Goal: Information Seeking & Learning: Learn about a topic

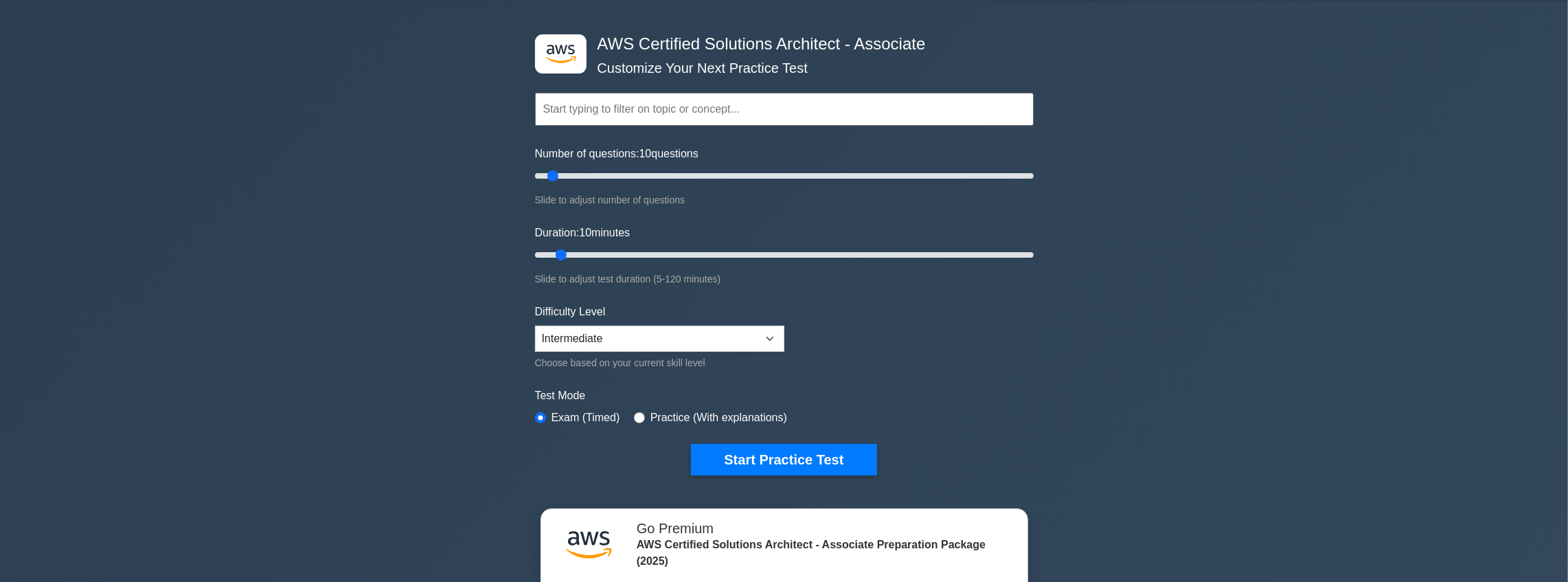
scroll to position [45, 0]
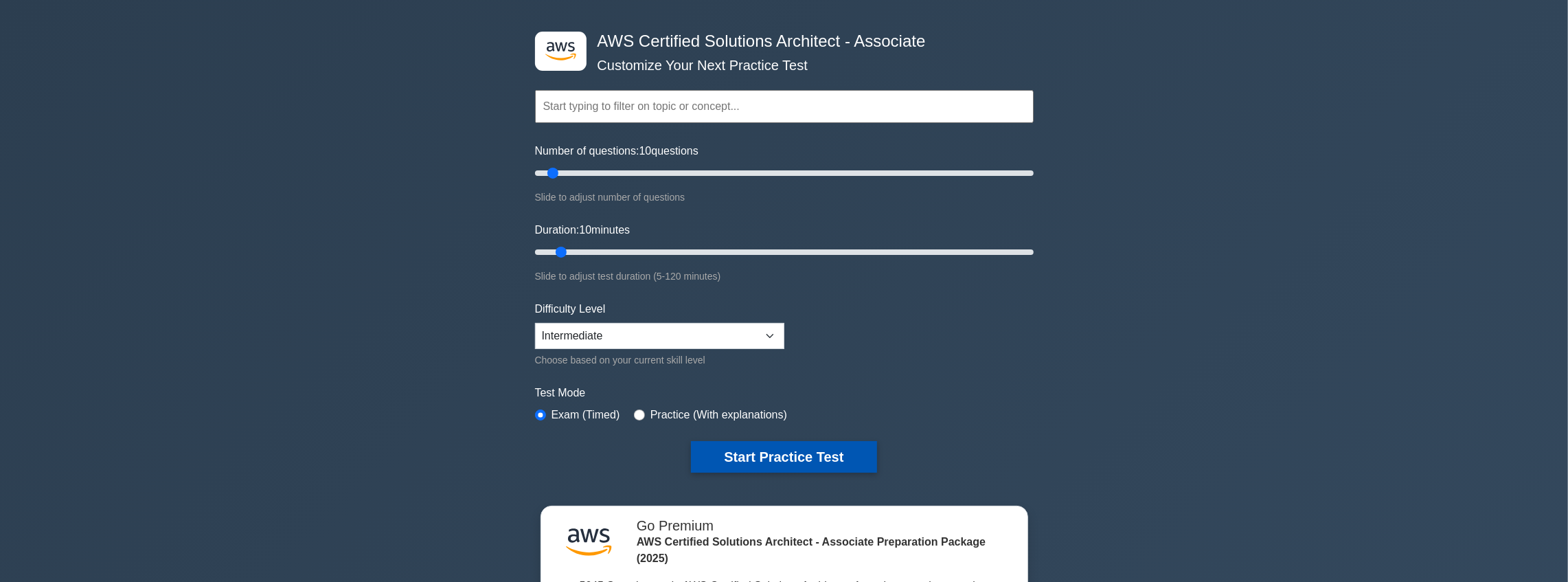
click at [711, 467] on button "Start Practice Test" at bounding box center [784, 456] width 185 height 31
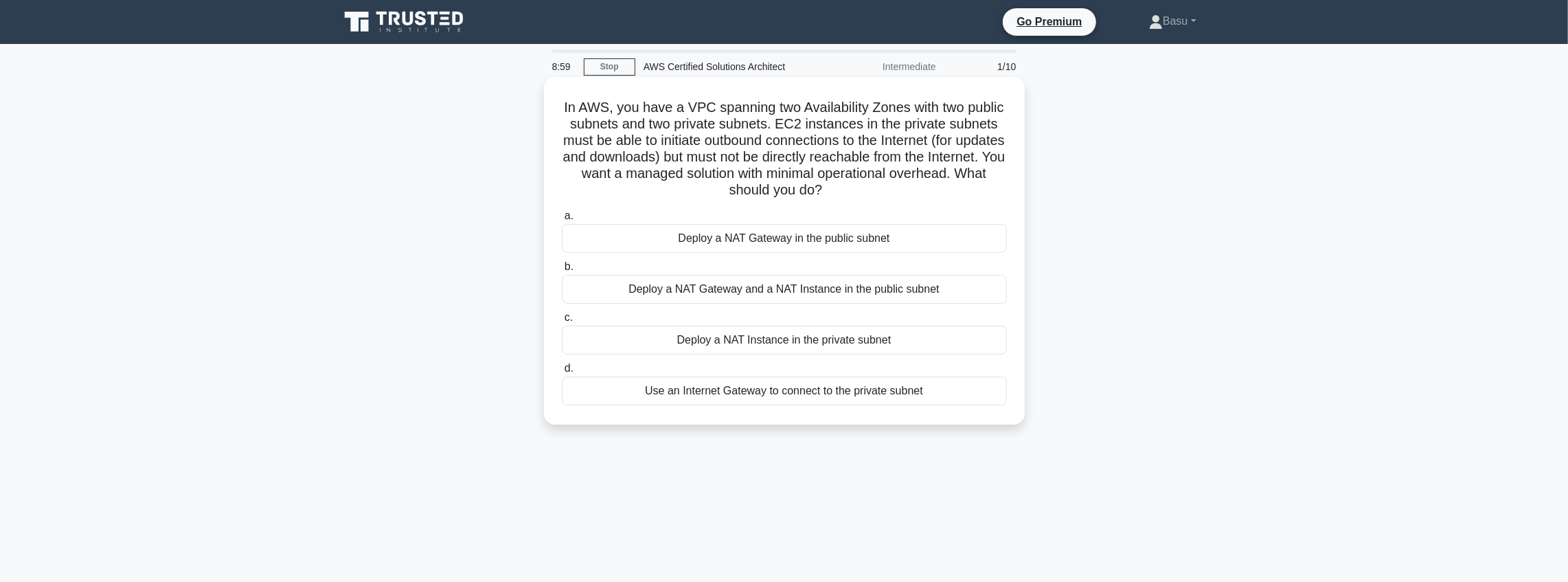
click at [789, 396] on div "Use an Internet Gateway to connect to the private subnet" at bounding box center [784, 391] width 445 height 29
click at [562, 373] on input "d. Use an Internet Gateway to connect to the private subnet" at bounding box center [562, 369] width 0 height 9
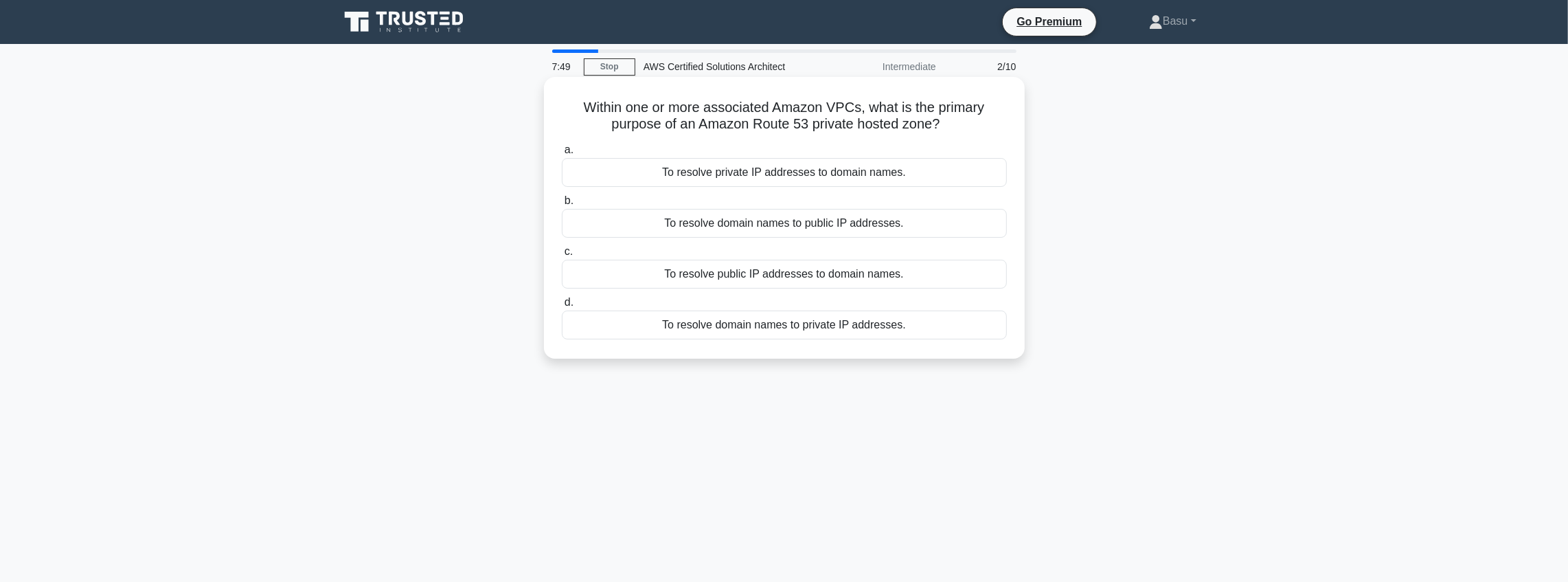
click at [798, 226] on div "To resolve domain names to public IP addresses." at bounding box center [784, 223] width 445 height 29
click at [562, 206] on input "b. To resolve domain names to public IP addresses." at bounding box center [562, 201] width 0 height 9
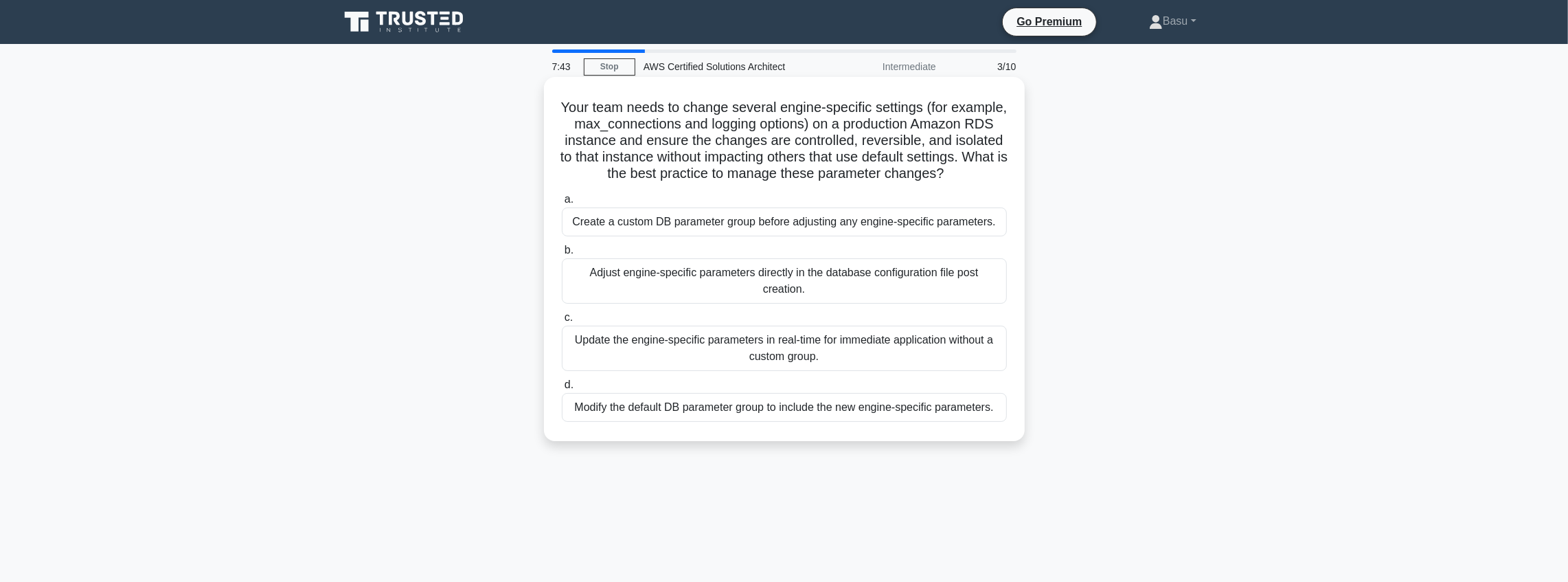
click at [812, 237] on div "Create a custom DB parameter group before adjusting any engine-specific paramet…" at bounding box center [784, 222] width 445 height 29
click at [562, 204] on input "a. Create a custom DB parameter group before adjusting any engine-specific para…" at bounding box center [562, 199] width 0 height 9
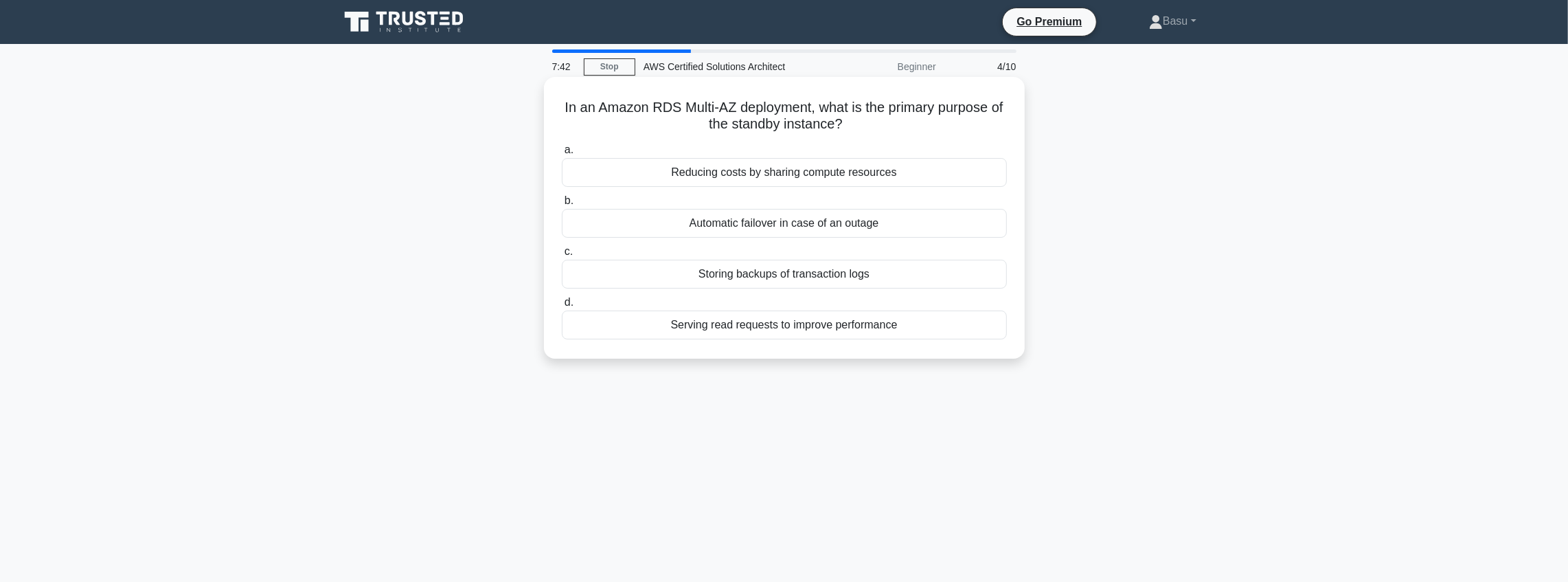
click at [814, 177] on div "Reducing costs by sharing compute resources" at bounding box center [784, 173] width 445 height 29
click at [562, 155] on input "a. Reducing costs by sharing compute resources" at bounding box center [562, 150] width 0 height 9
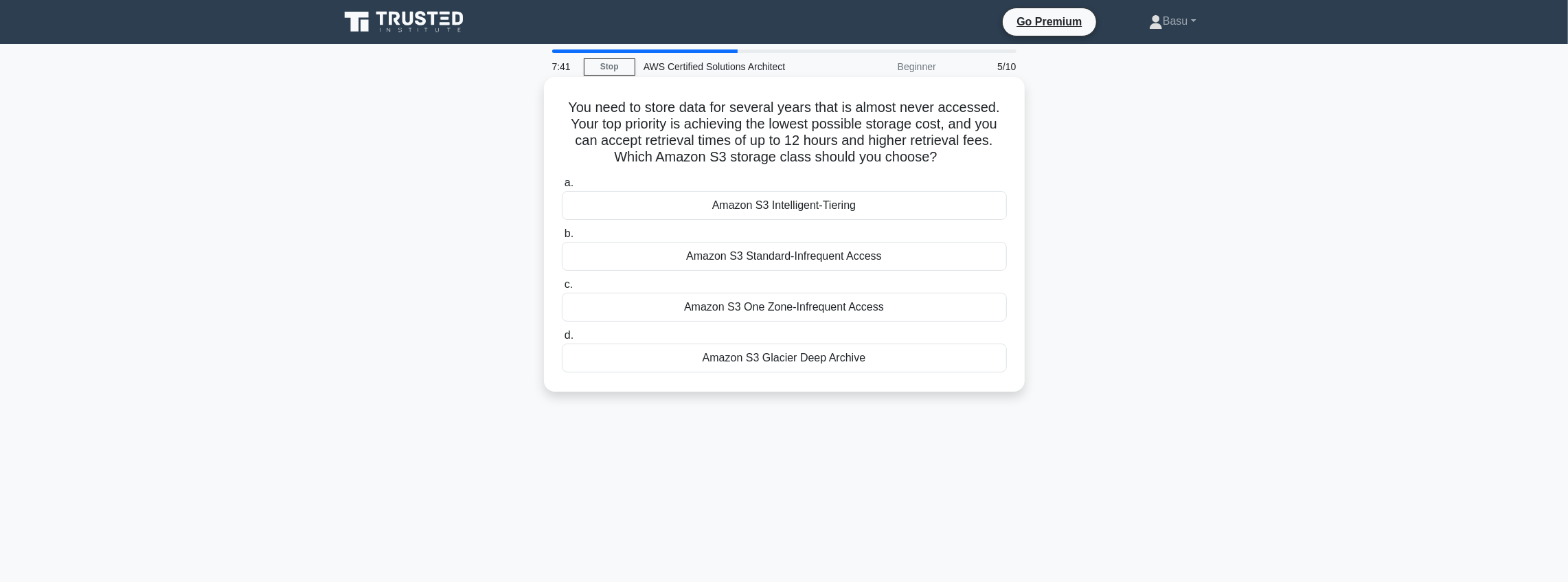
click at [808, 209] on div "Amazon S3 Intelligent-Tiering" at bounding box center [784, 206] width 445 height 29
click at [562, 188] on input "a. Amazon S3 Intelligent-Tiering" at bounding box center [562, 183] width 0 height 9
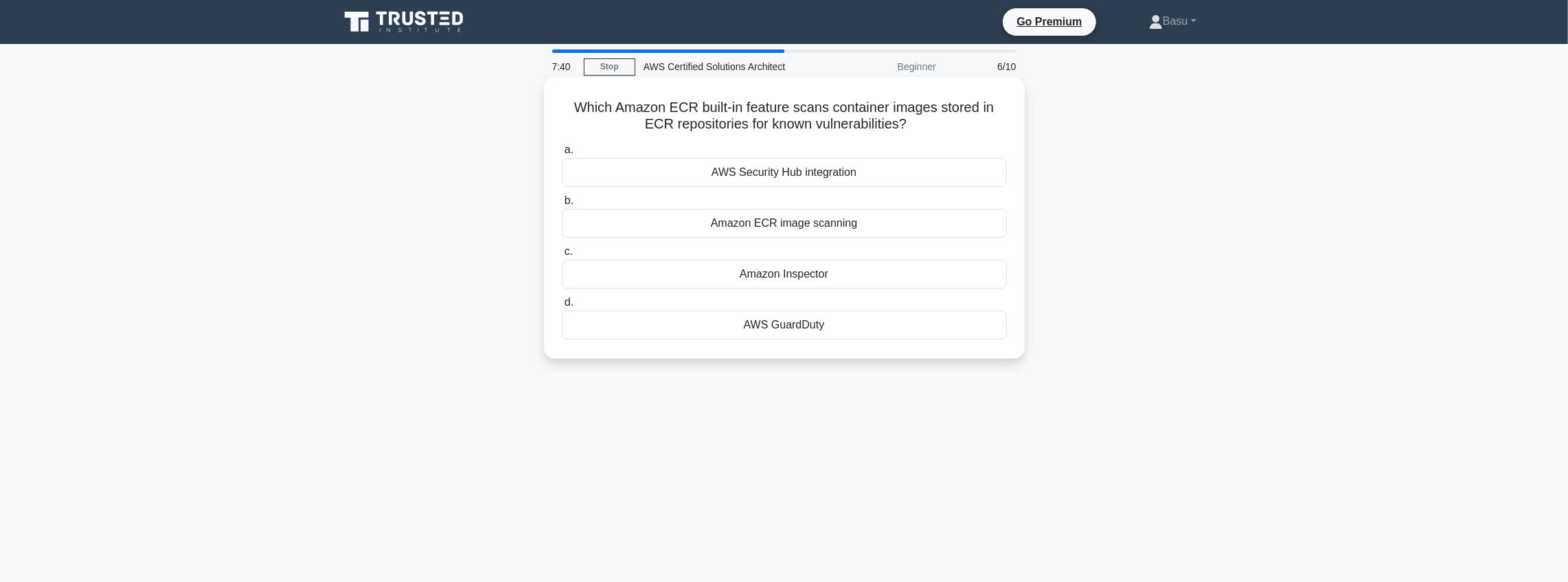
click at [813, 175] on div "AWS Security Hub integration" at bounding box center [784, 173] width 445 height 29
click at [562, 155] on input "a. AWS Security Hub integration" at bounding box center [562, 150] width 0 height 9
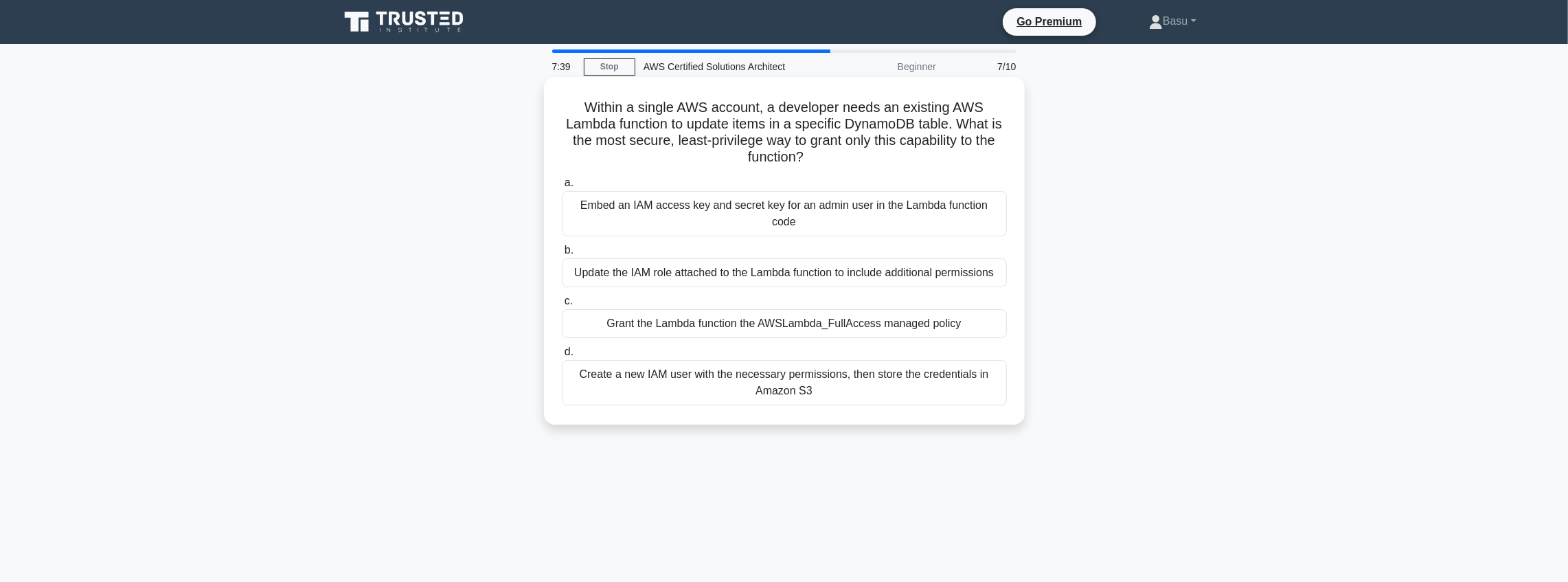
click at [809, 207] on div "Embed an IAM access key and secret key for an admin user in the Lambda function…" at bounding box center [784, 214] width 445 height 45
click at [562, 188] on input "a. Embed an IAM access key and secret key for an admin user in the Lambda funct…" at bounding box center [562, 183] width 0 height 9
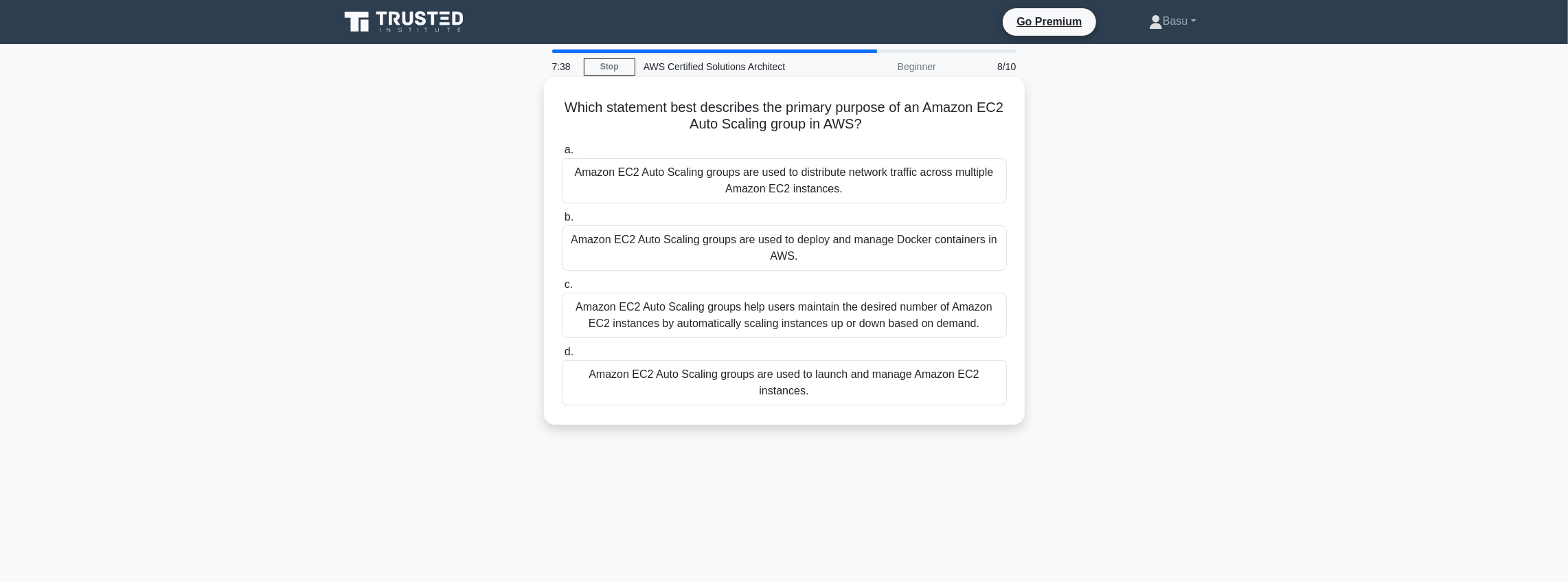
click at [811, 185] on div "Amazon EC2 Auto Scaling groups are used to distribute network traffic across mu…" at bounding box center [784, 181] width 445 height 45
click at [562, 155] on input "a. Amazon EC2 Auto Scaling groups are used to distribute network traffic across…" at bounding box center [562, 150] width 0 height 9
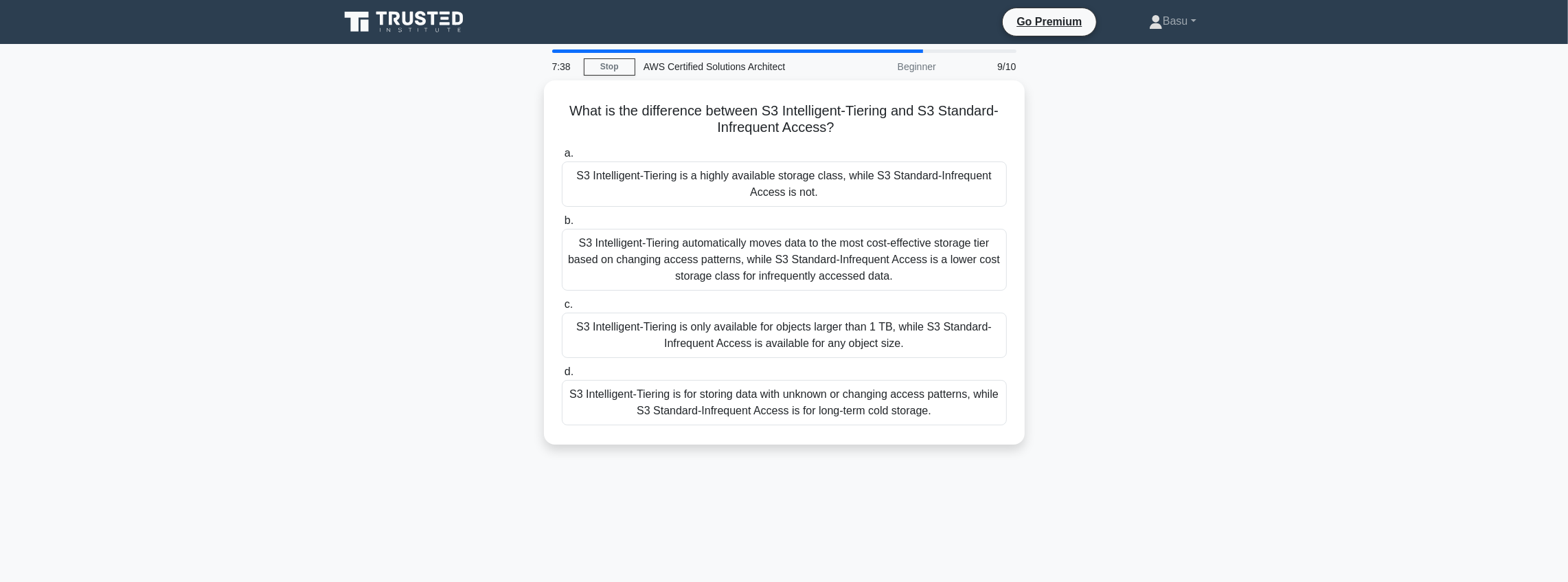
click at [811, 185] on div "S3 Intelligent-Tiering is a highly available storage class, while S3 Standard-I…" at bounding box center [784, 184] width 445 height 45
click at [562, 158] on input "a. S3 Intelligent-Tiering is a highly available storage class, while S3 Standar…" at bounding box center [562, 153] width 0 height 9
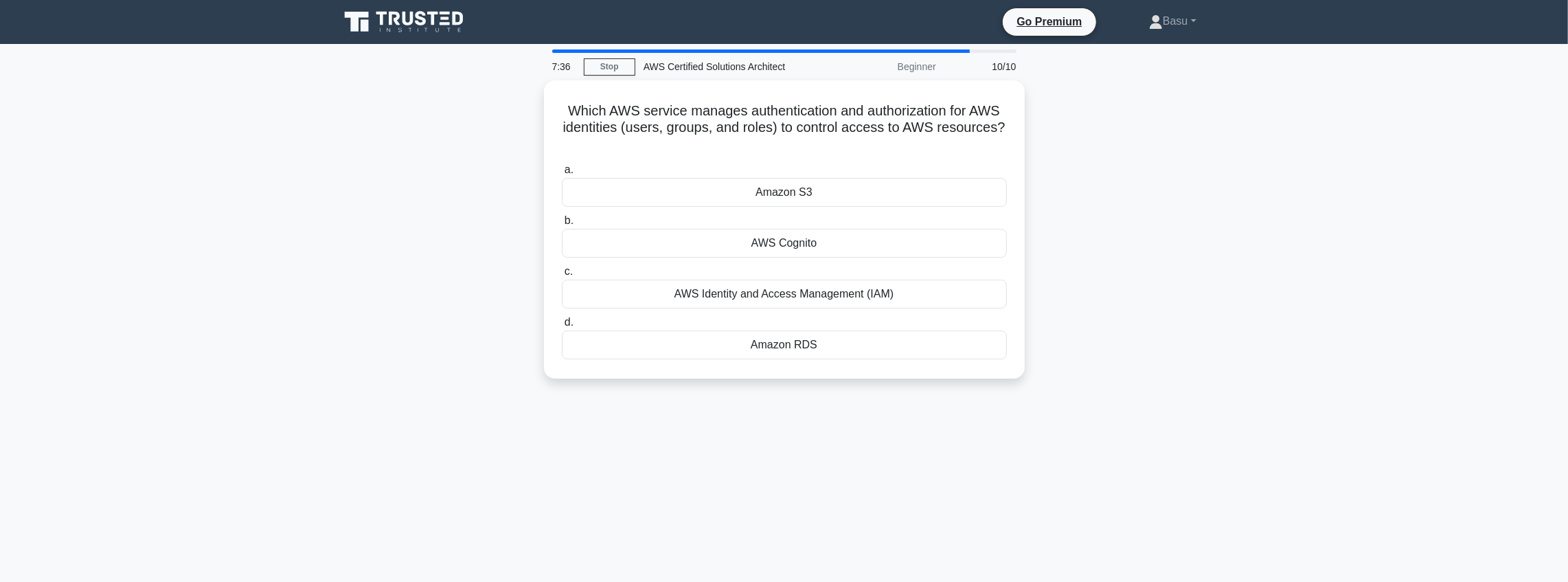
click at [811, 185] on div "Amazon S3" at bounding box center [784, 193] width 445 height 29
click at [562, 175] on input "a. Amazon S3" at bounding box center [562, 170] width 0 height 9
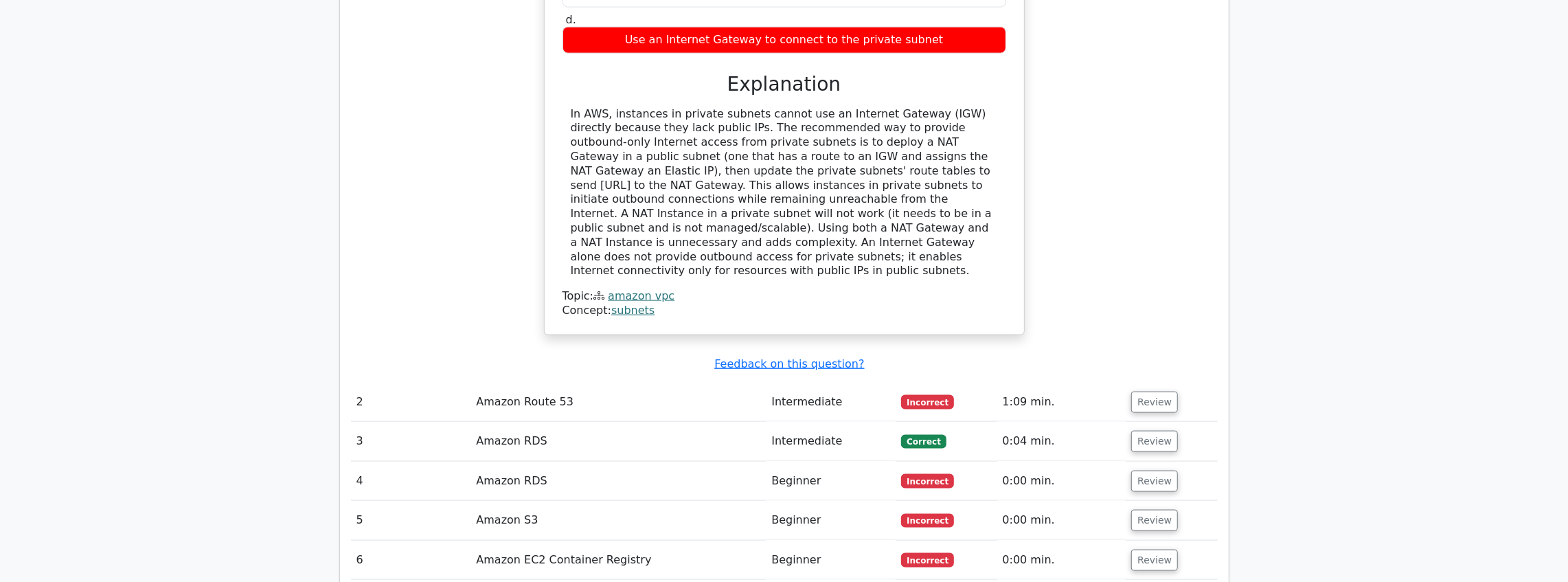
scroll to position [1558, 0]
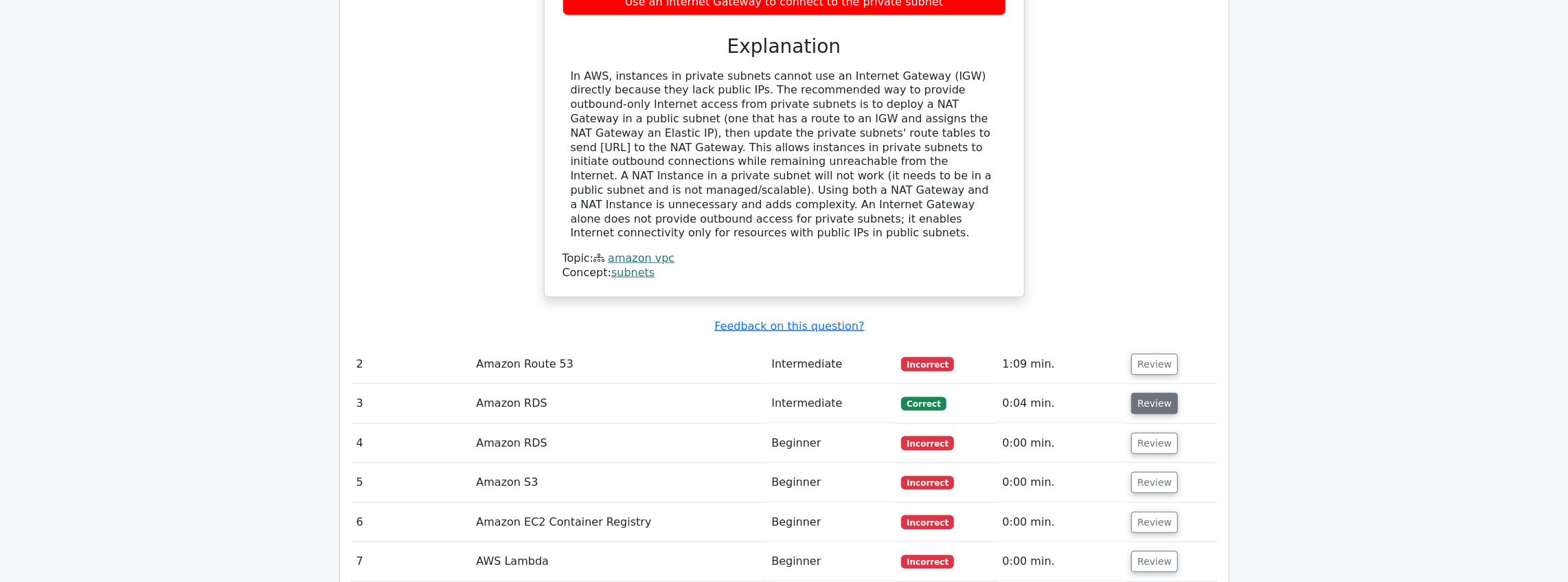
click at [1132, 394] on button "Review" at bounding box center [1155, 404] width 47 height 21
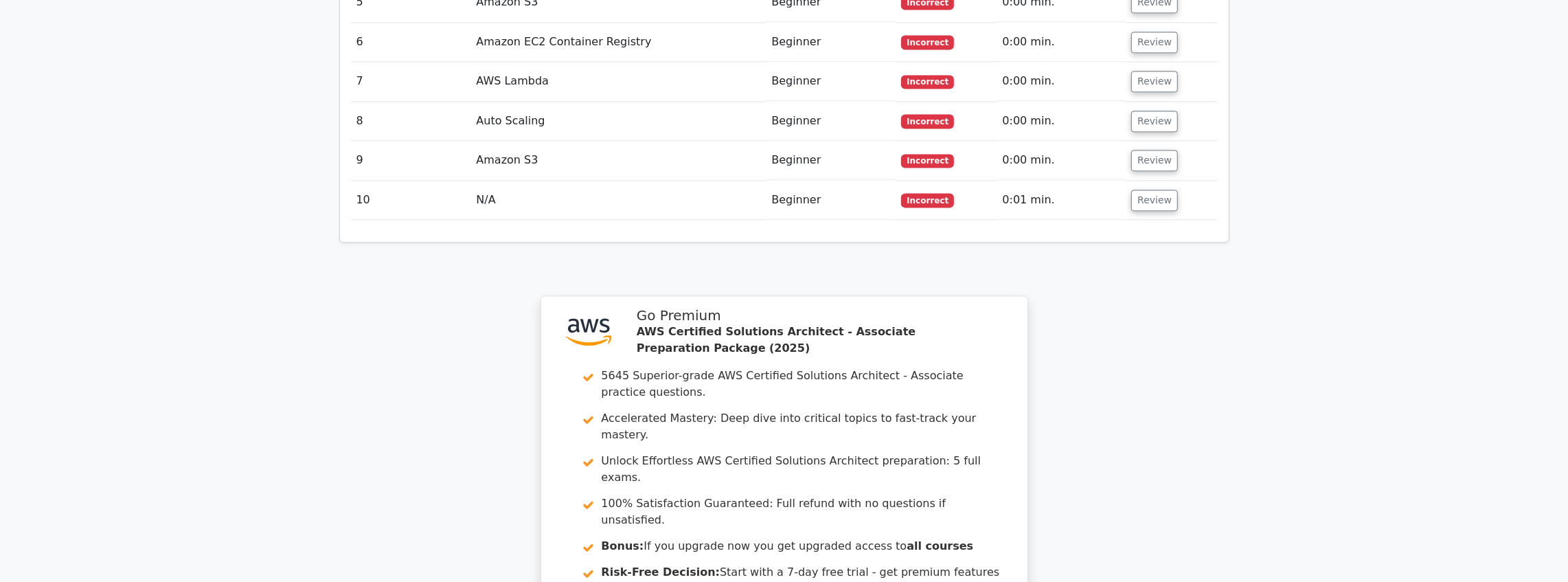
scroll to position [2886, 0]
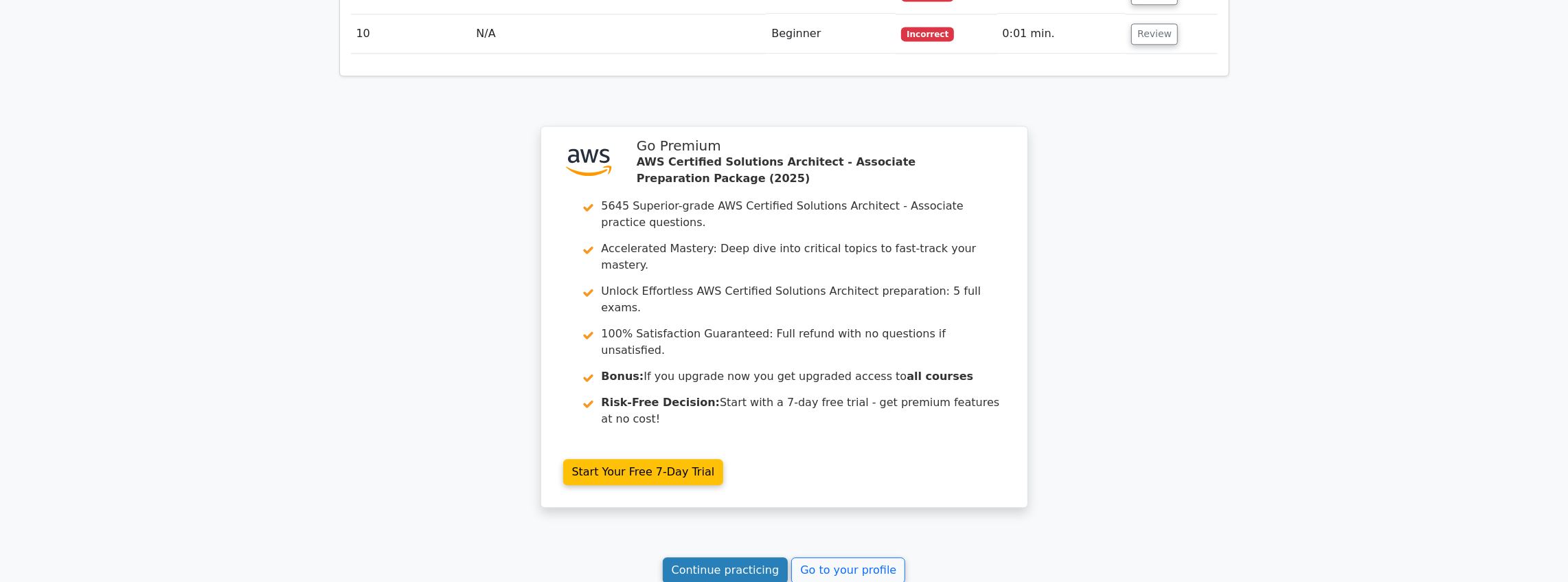
click at [747, 558] on link "Continue practicing" at bounding box center [726, 571] width 125 height 26
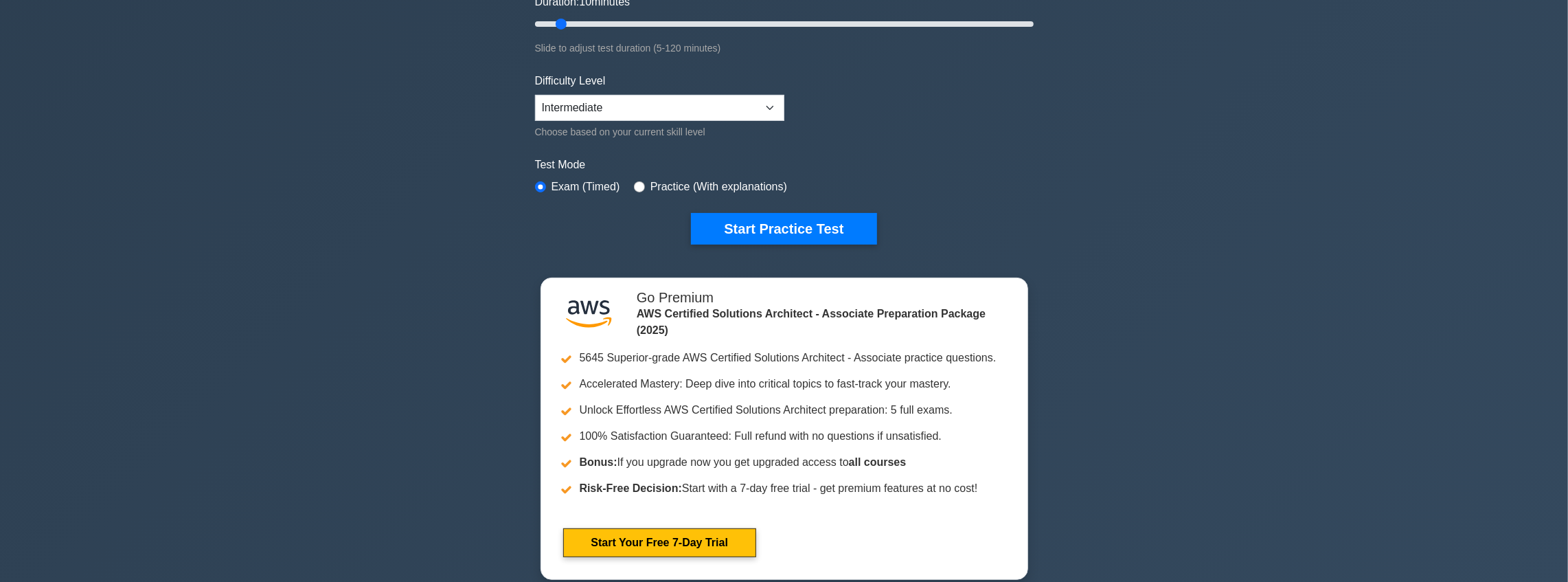
scroll to position [275, 0]
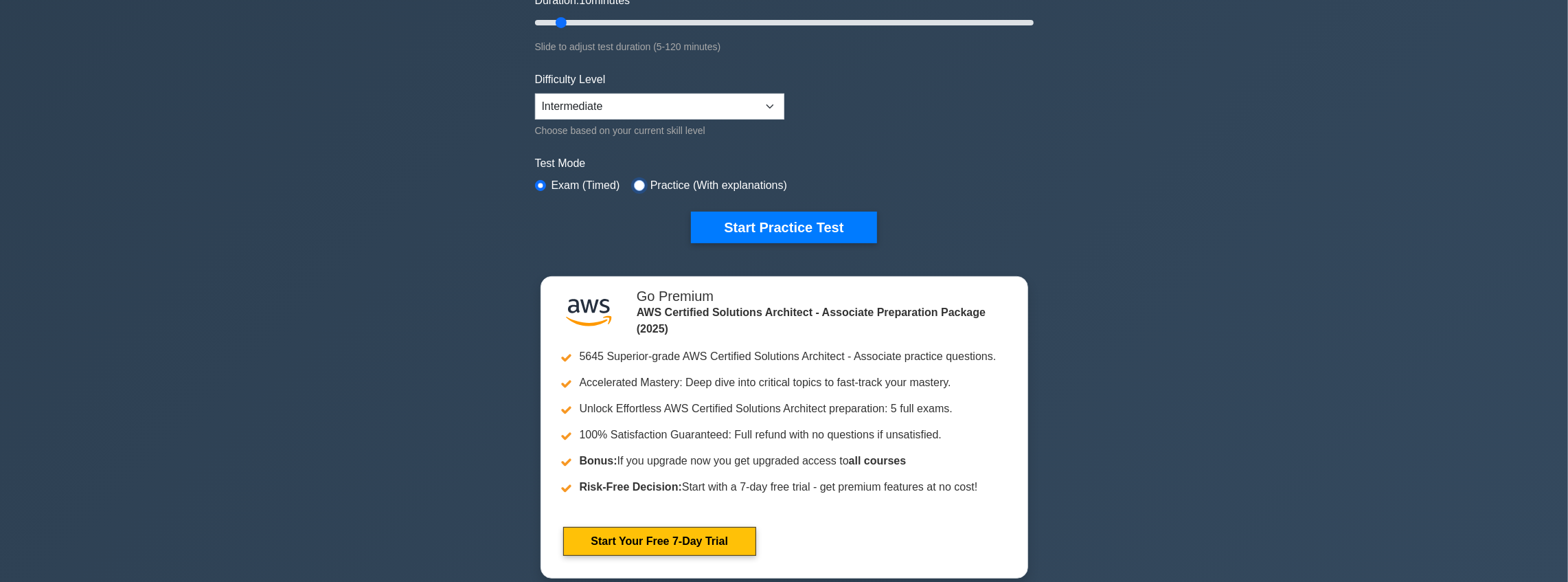
click at [636, 184] on input "radio" at bounding box center [639, 185] width 11 height 11
radio input "true"
click at [786, 219] on button "Start Practice Test" at bounding box center [784, 227] width 185 height 31
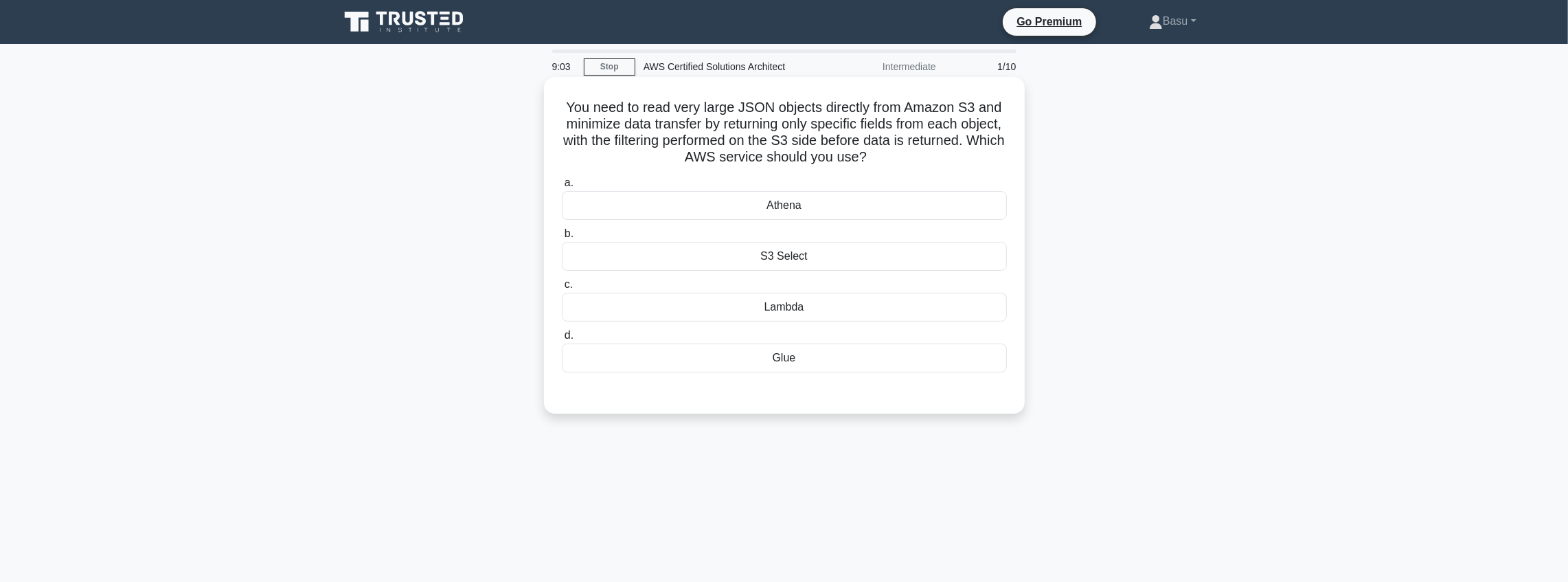
click at [806, 212] on div "Athena" at bounding box center [784, 206] width 445 height 29
click at [562, 188] on input "a. Athena" at bounding box center [562, 183] width 0 height 9
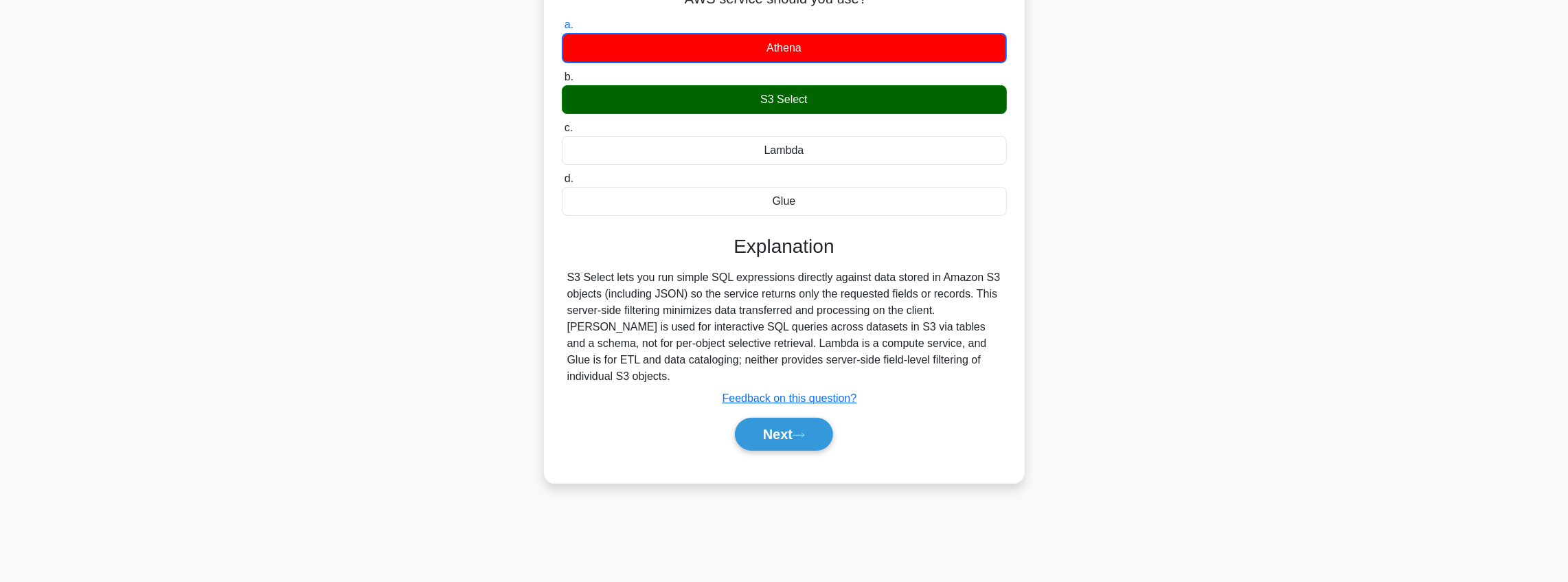
scroll to position [160, 0]
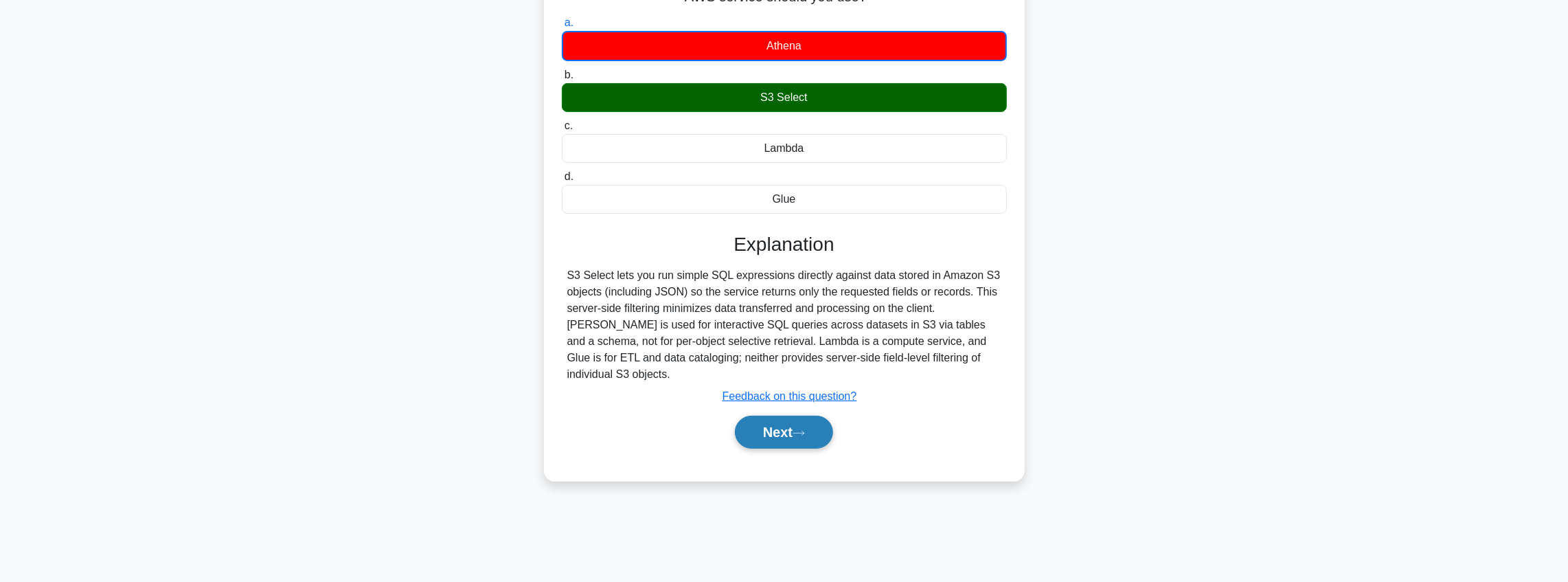
click at [805, 429] on icon at bounding box center [798, 433] width 12 height 7
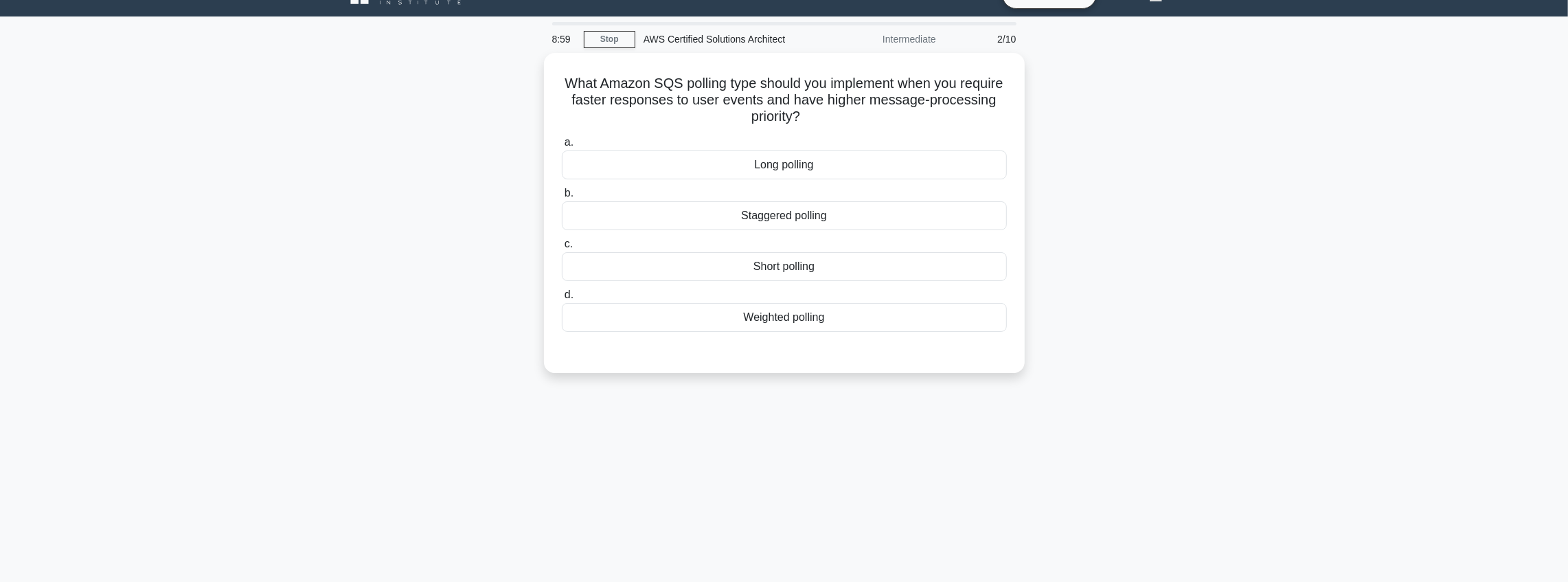
scroll to position [0, 0]
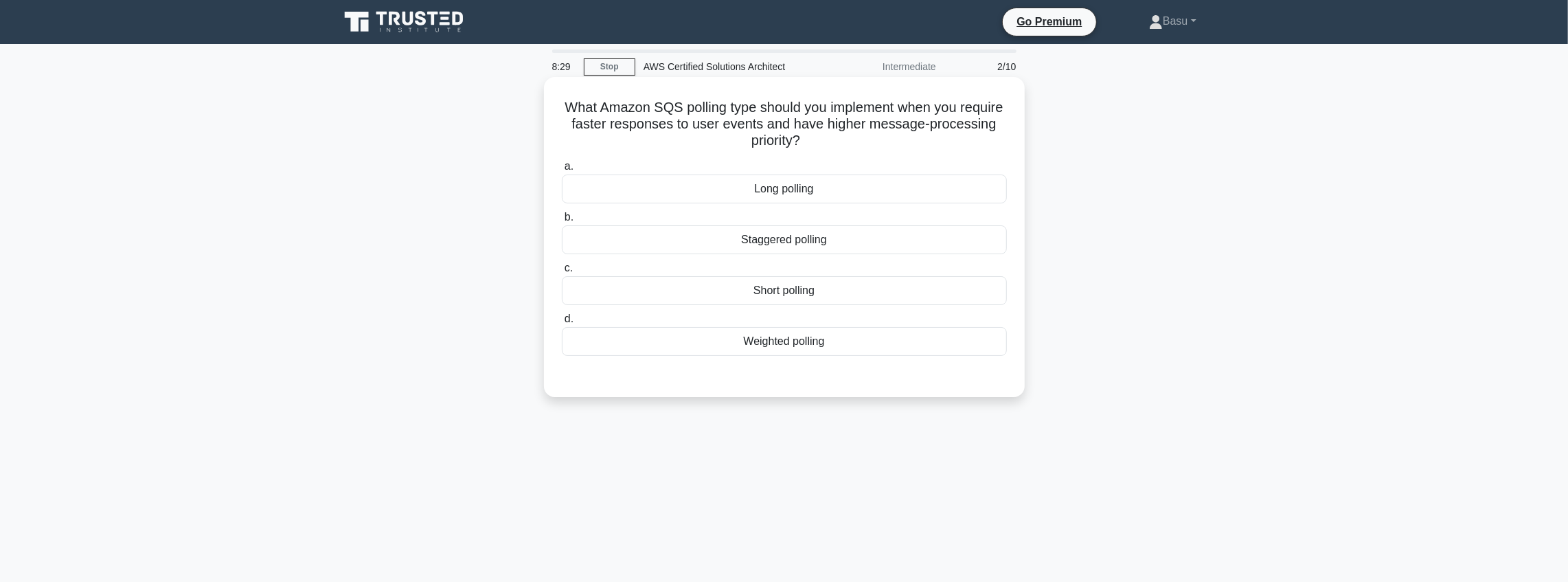
click at [791, 187] on div "Long polling" at bounding box center [784, 189] width 445 height 29
click at [562, 171] on input "a. Long polling" at bounding box center [562, 166] width 0 height 9
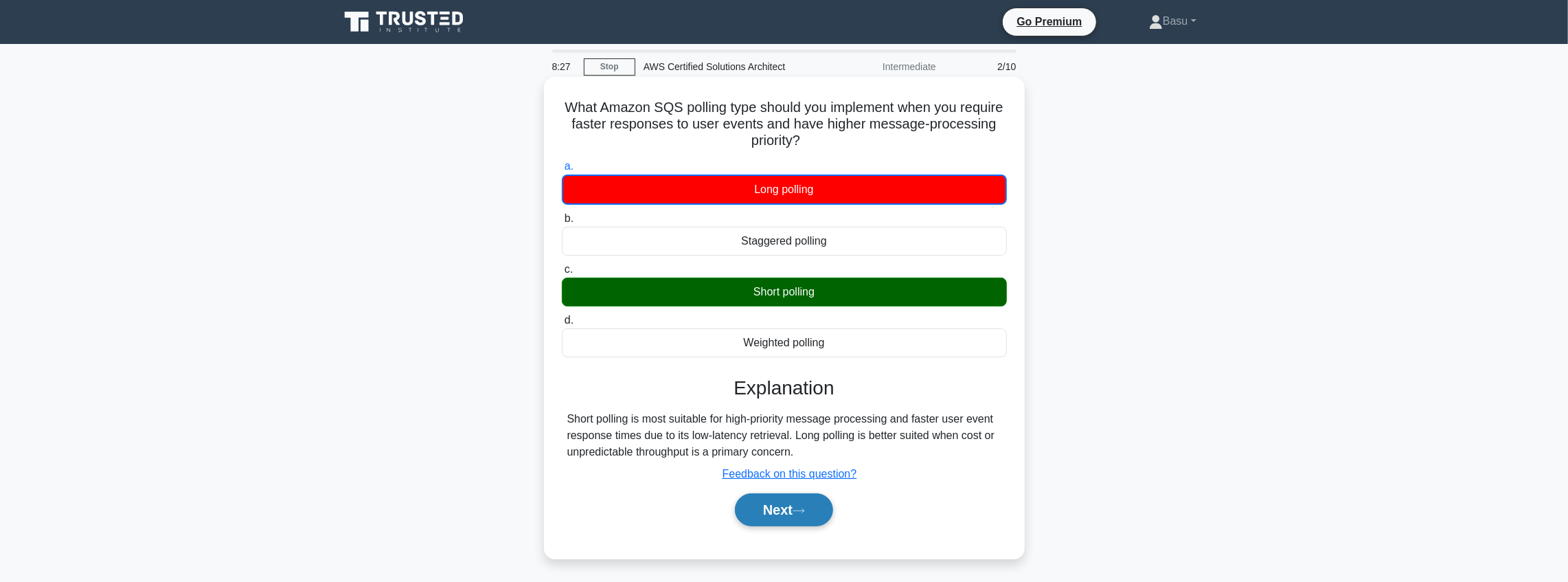
click at [812, 508] on button "Next" at bounding box center [784, 510] width 99 height 33
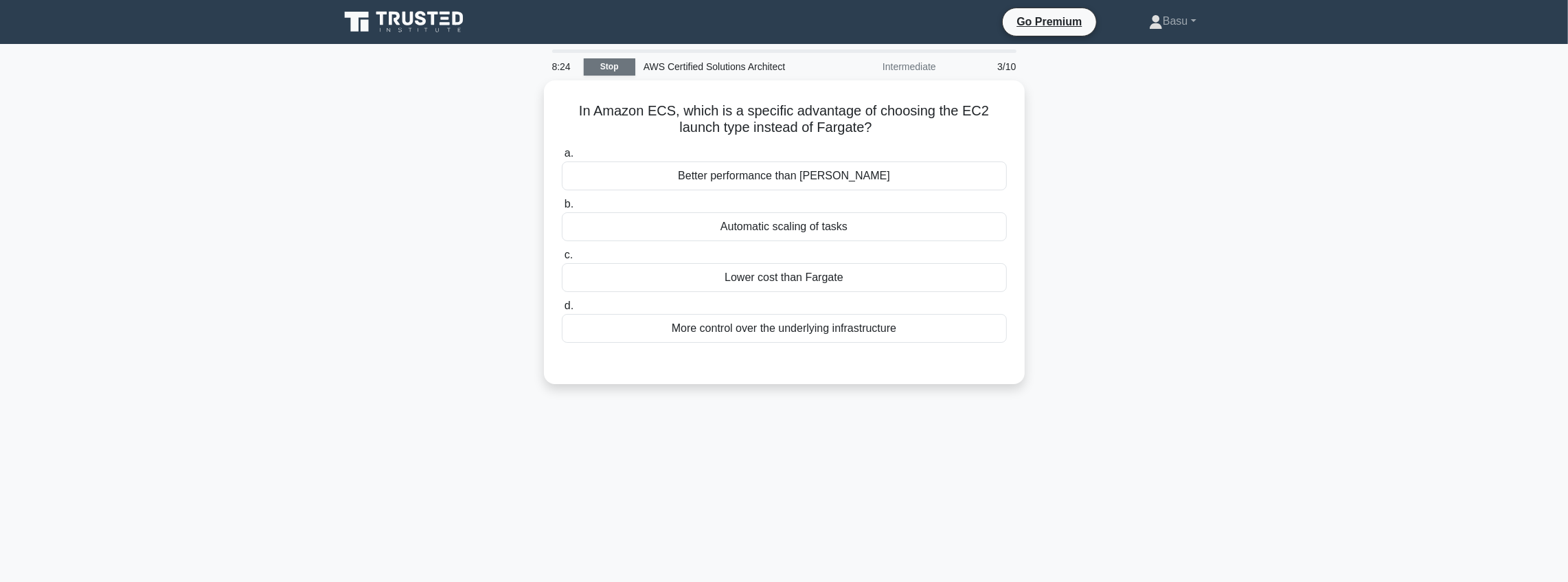
click at [607, 65] on link "Stop" at bounding box center [609, 67] width 52 height 18
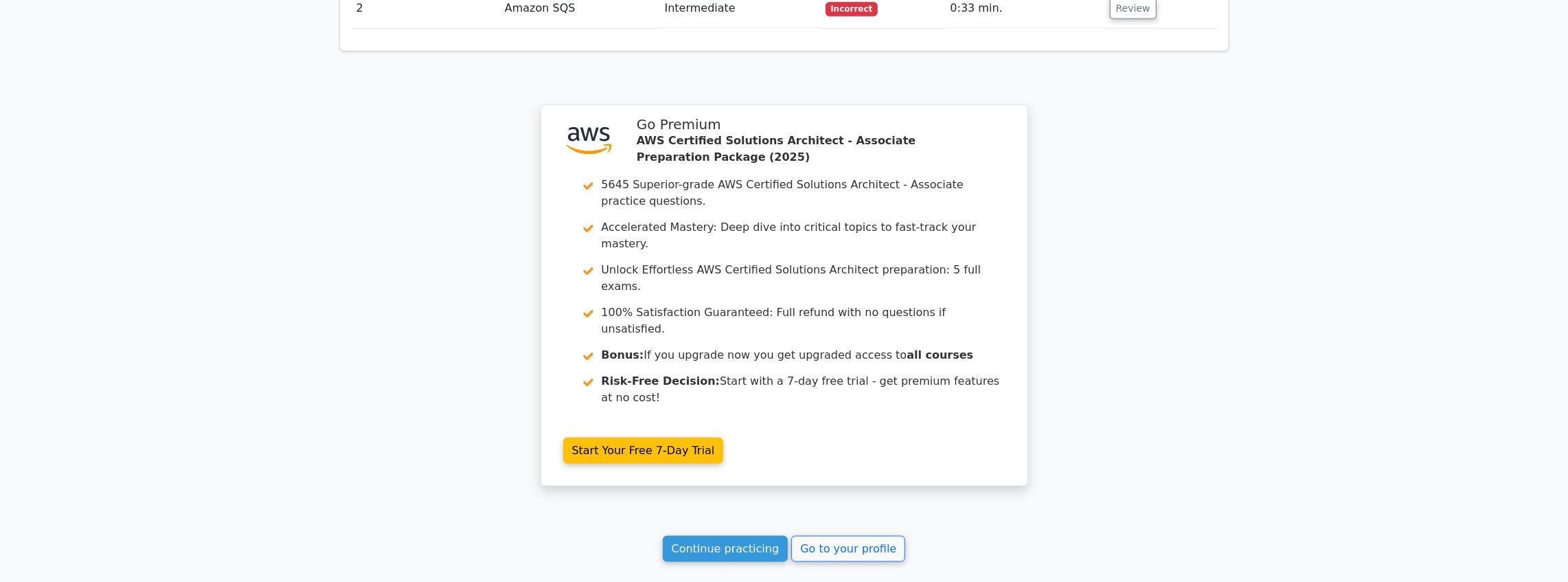
scroll to position [1715, 0]
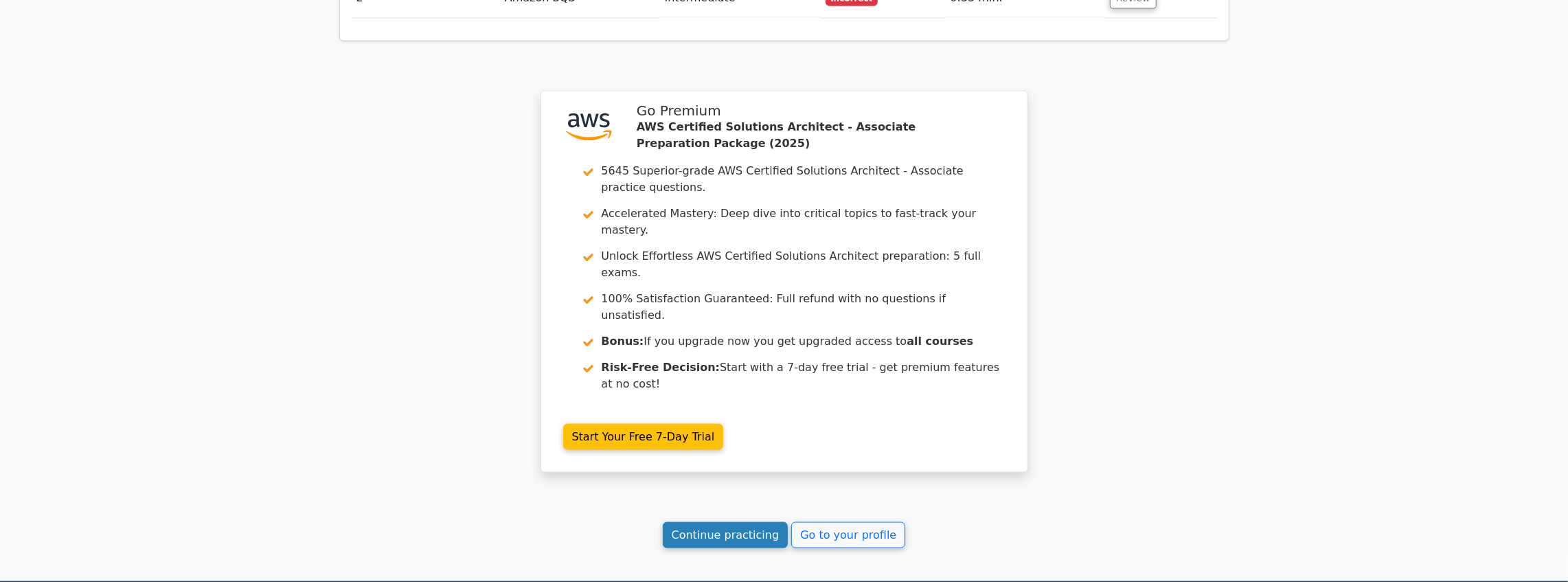
click at [713, 523] on link "Continue practicing" at bounding box center [726, 536] width 125 height 26
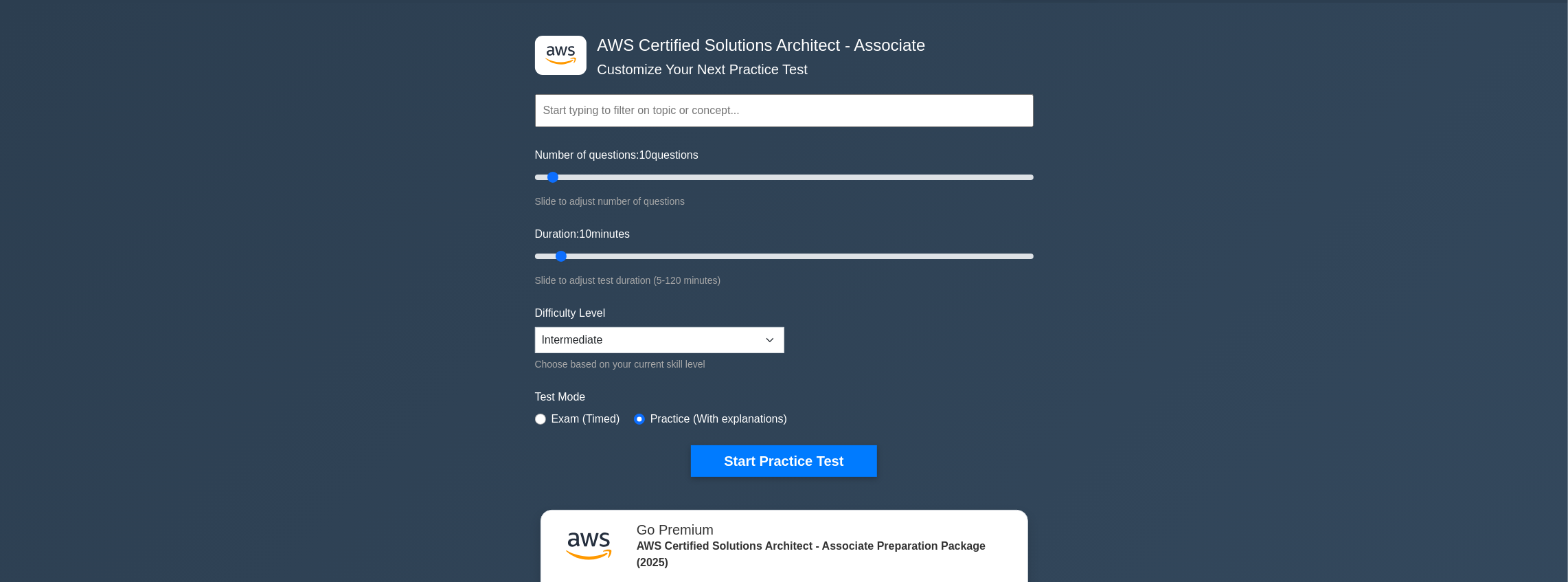
scroll to position [45, 0]
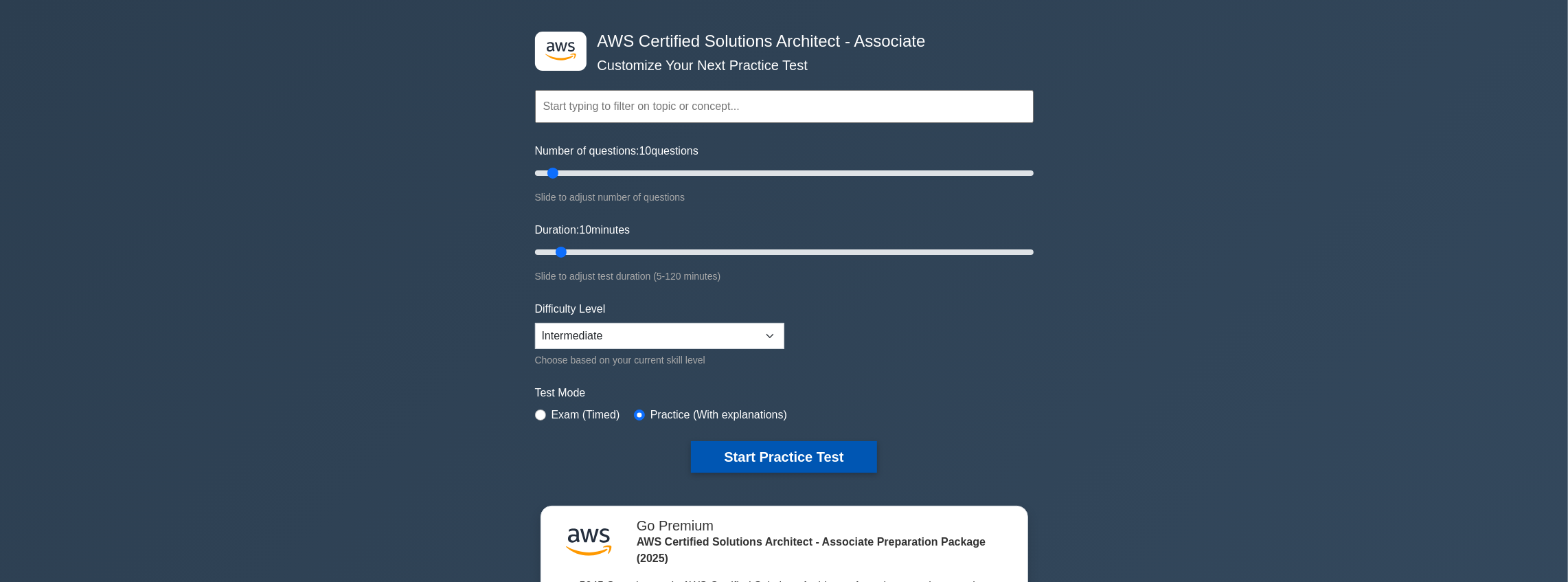
click at [808, 459] on button "Start Practice Test" at bounding box center [784, 456] width 185 height 31
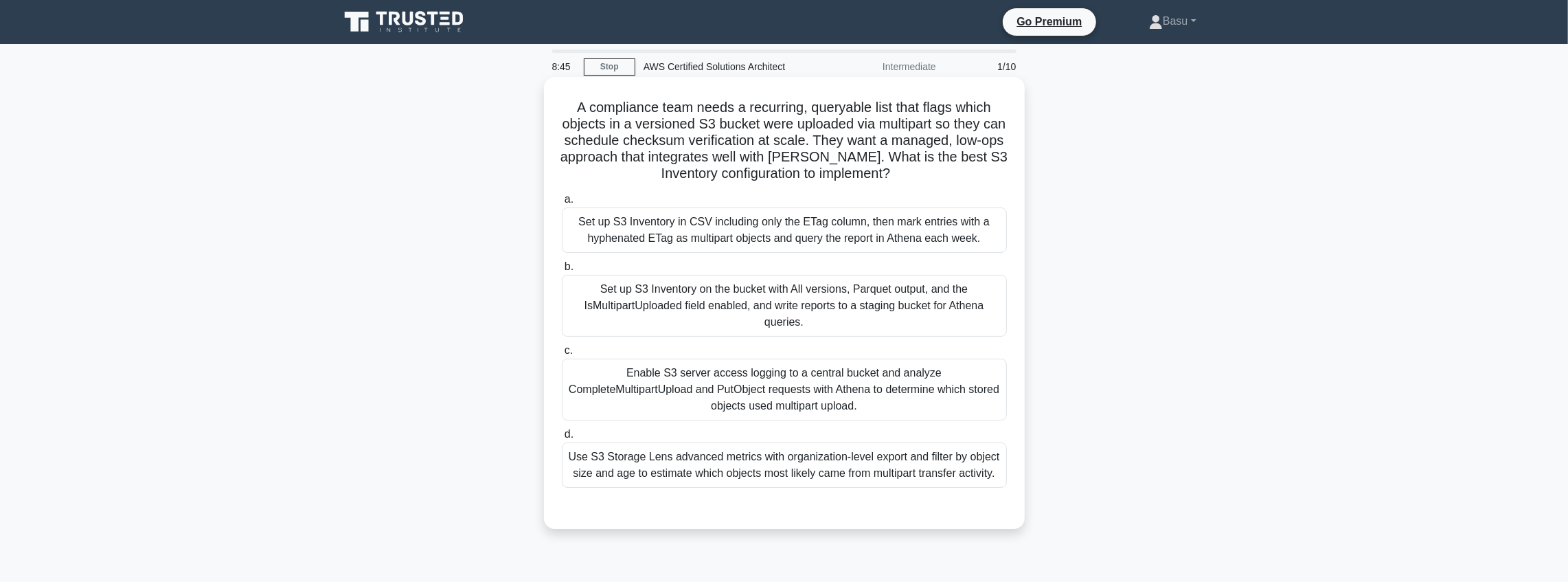
click at [756, 225] on div "Set up S3 Inventory in CSV including only the ETag column, then mark entries wi…" at bounding box center [784, 230] width 445 height 45
click at [562, 204] on input "a. Set up S3 Inventory in CSV including only the ETag column, then mark entries…" at bounding box center [562, 199] width 0 height 9
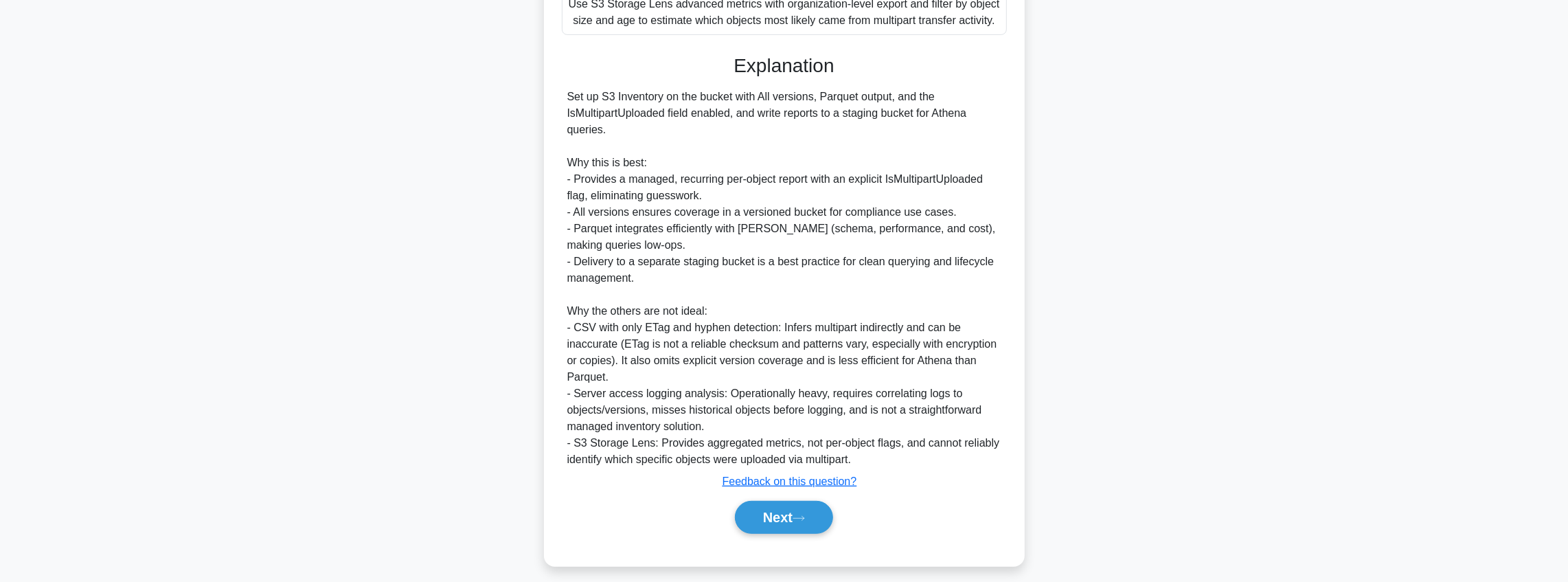
scroll to position [464, 0]
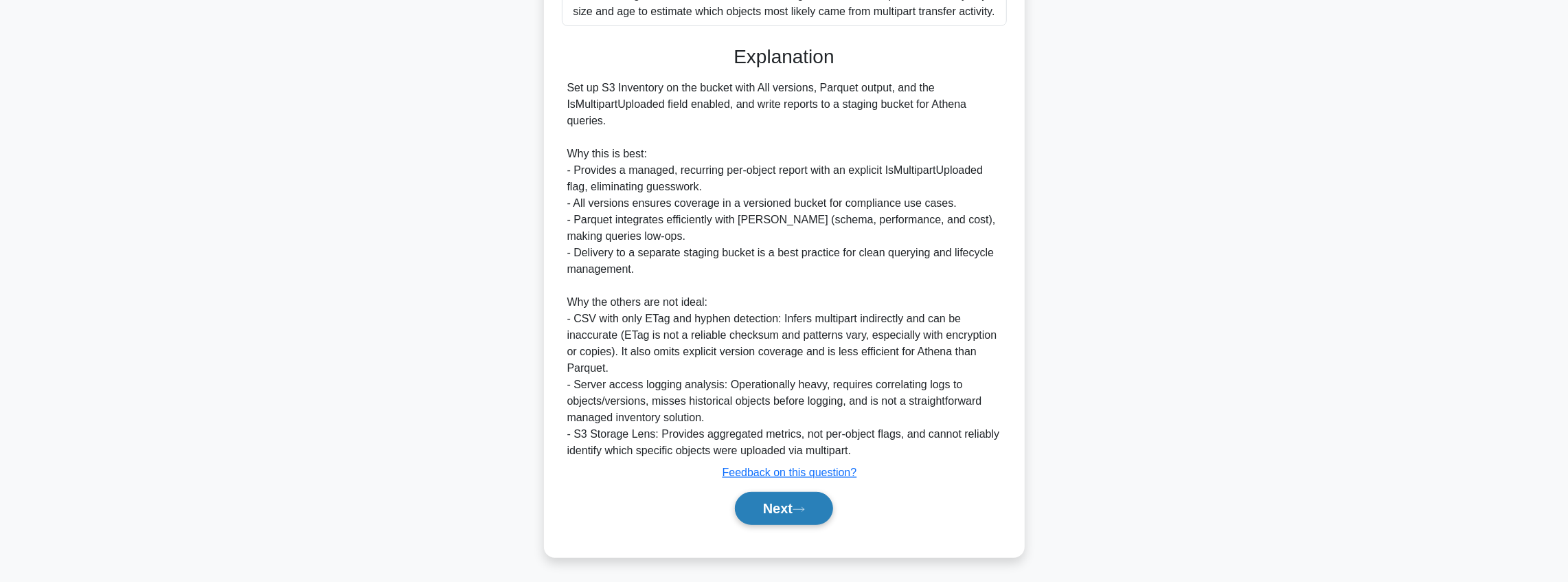
click at [762, 510] on button "Next" at bounding box center [784, 508] width 99 height 33
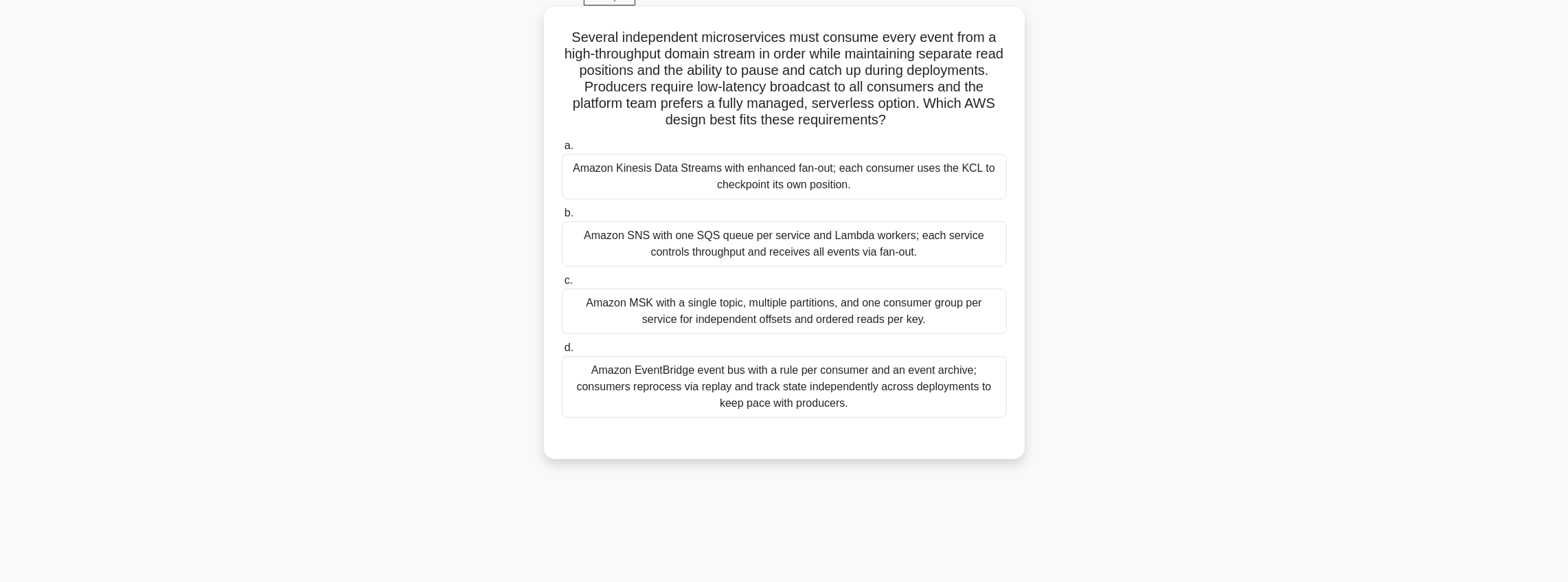
scroll to position [0, 0]
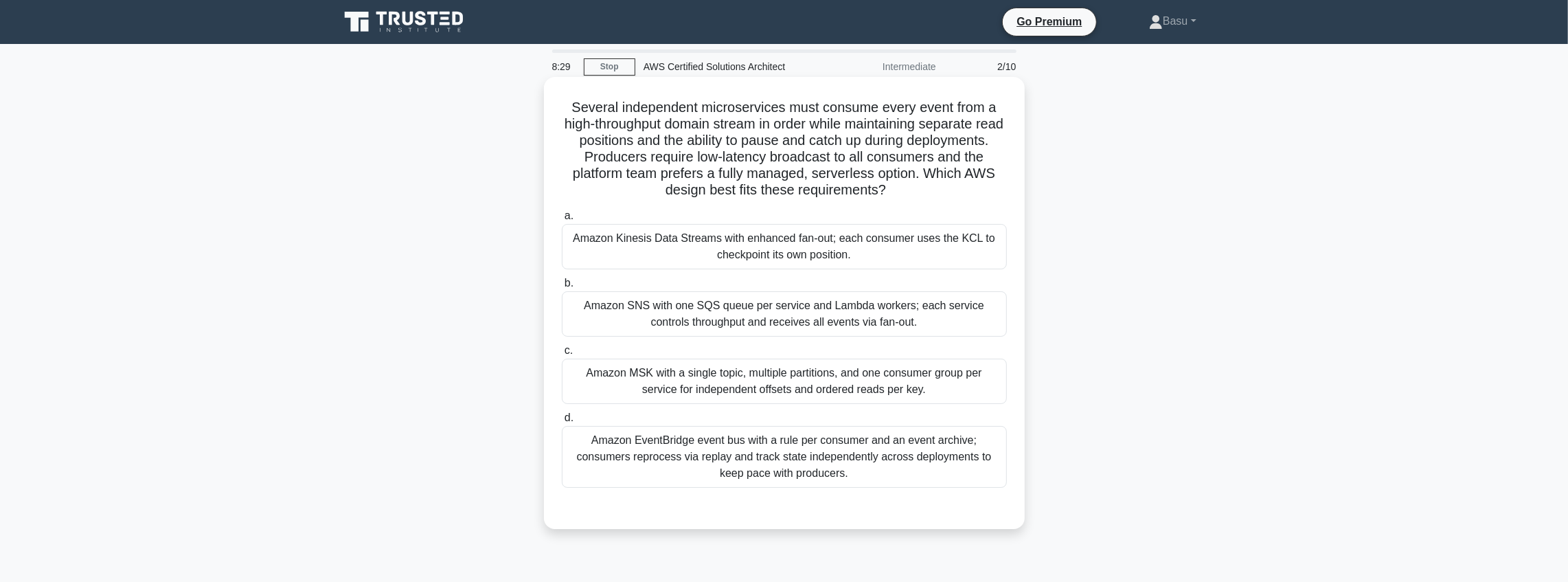
click at [791, 325] on div "Amazon SNS with one SQS queue per service and Lambda workers; each service cont…" at bounding box center [784, 314] width 445 height 45
click at [562, 288] on input "b. Amazon SNS with one SQS queue per service and Lambda workers; each service c…" at bounding box center [562, 283] width 0 height 9
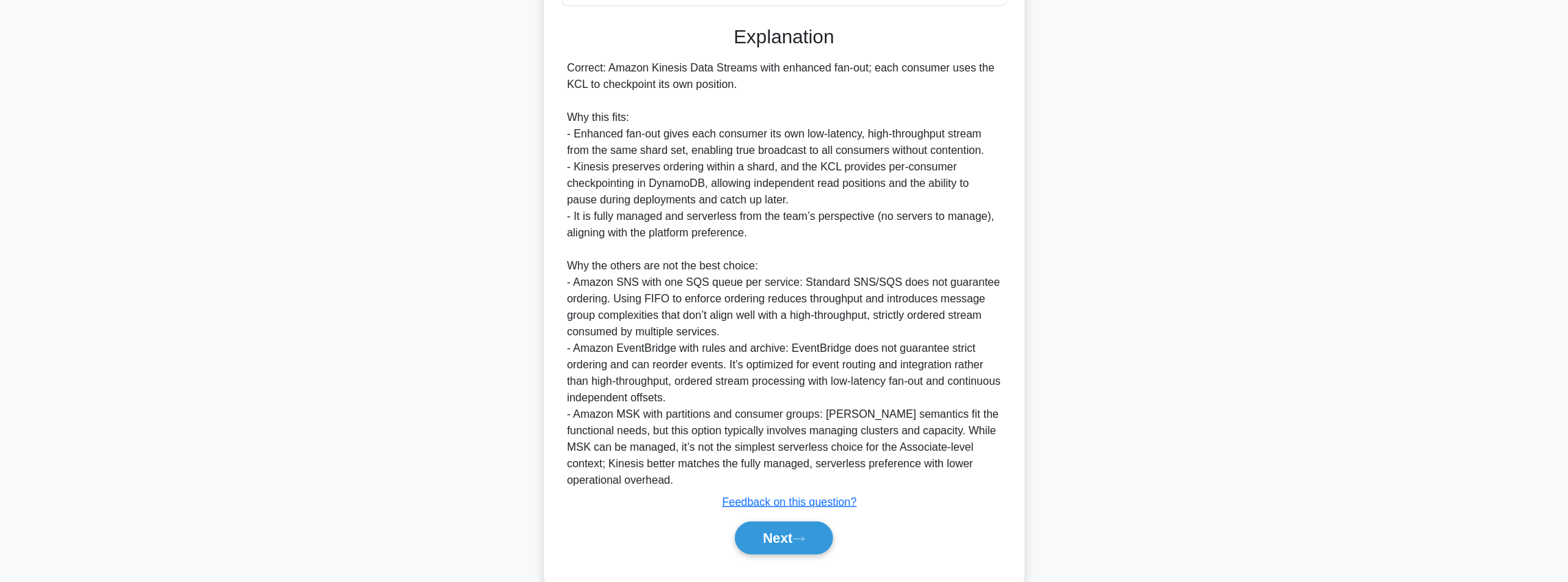
scroll to position [497, 0]
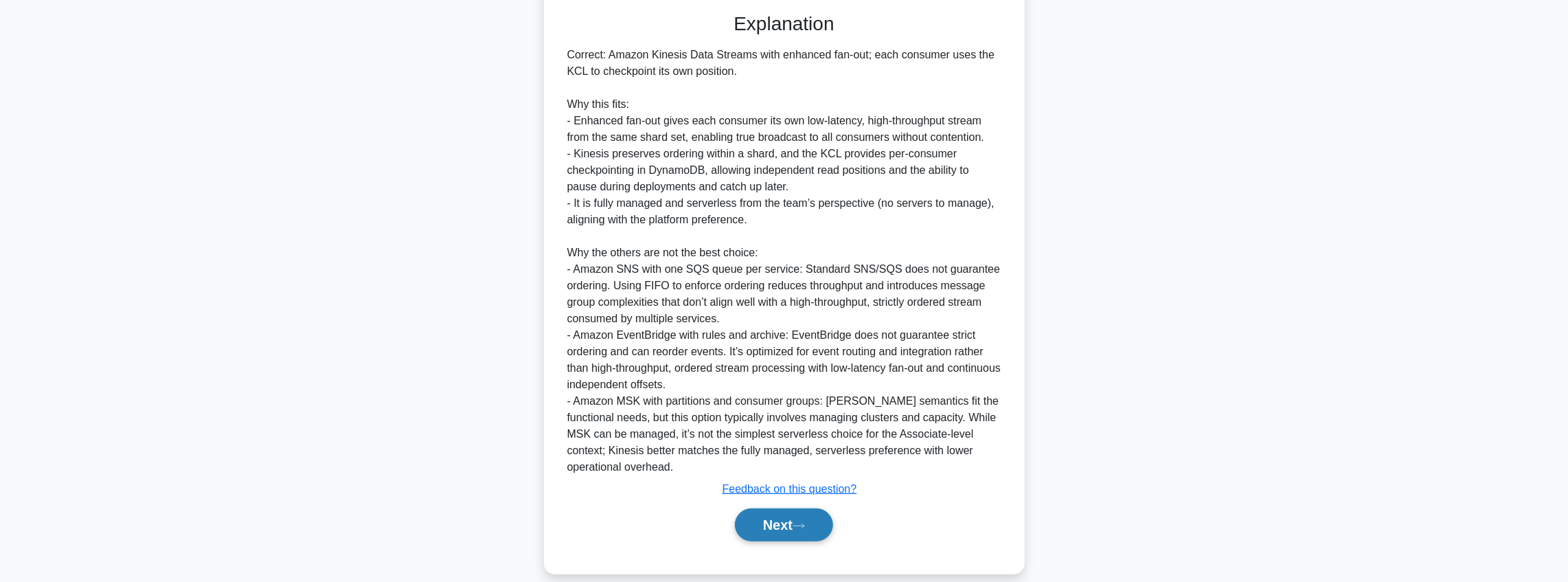
click at [763, 509] on button "Next" at bounding box center [784, 525] width 99 height 33
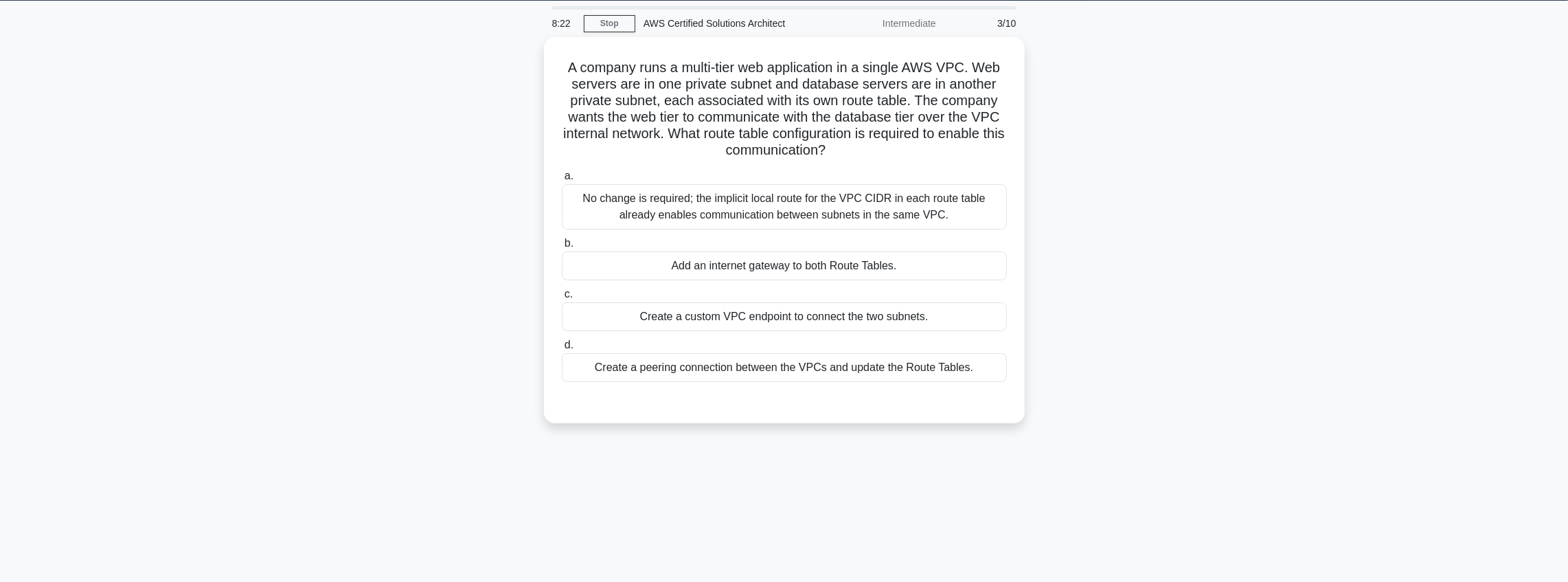
scroll to position [23, 0]
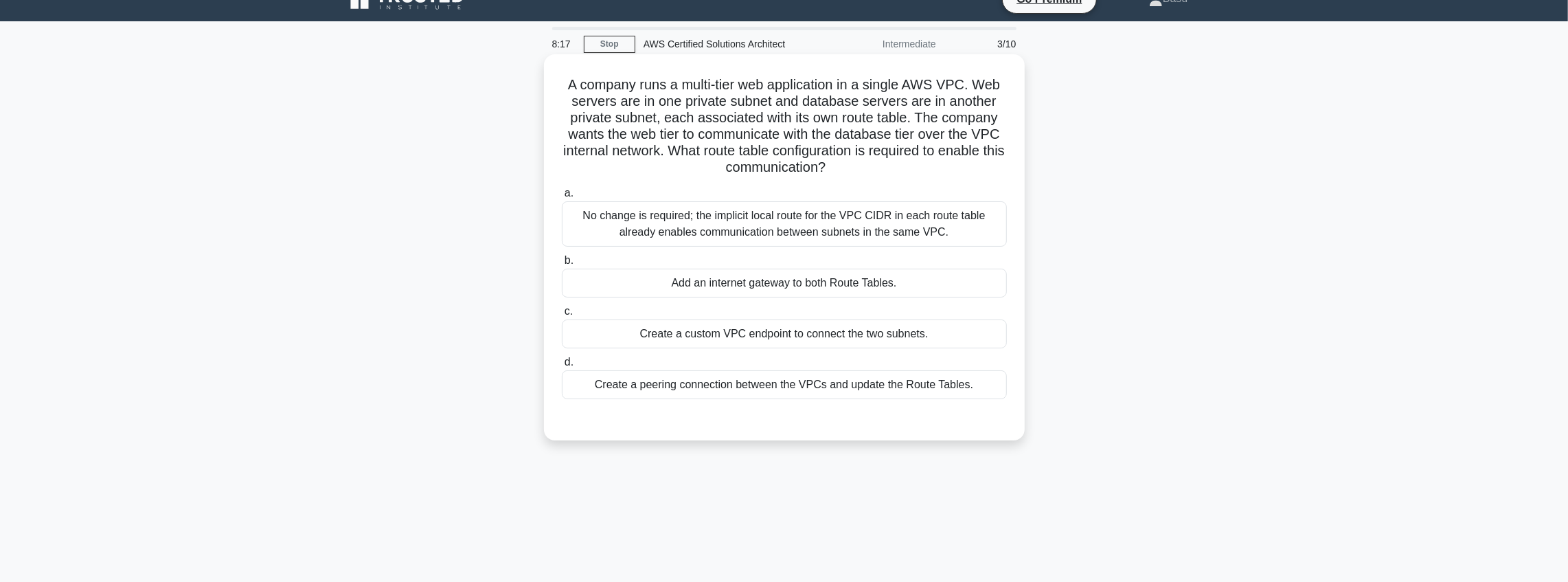
click at [798, 280] on div "Add an internet gateway to both Route Tables." at bounding box center [784, 283] width 445 height 29
click at [562, 265] on input "b. Add an internet gateway to both Route Tables." at bounding box center [562, 261] width 0 height 9
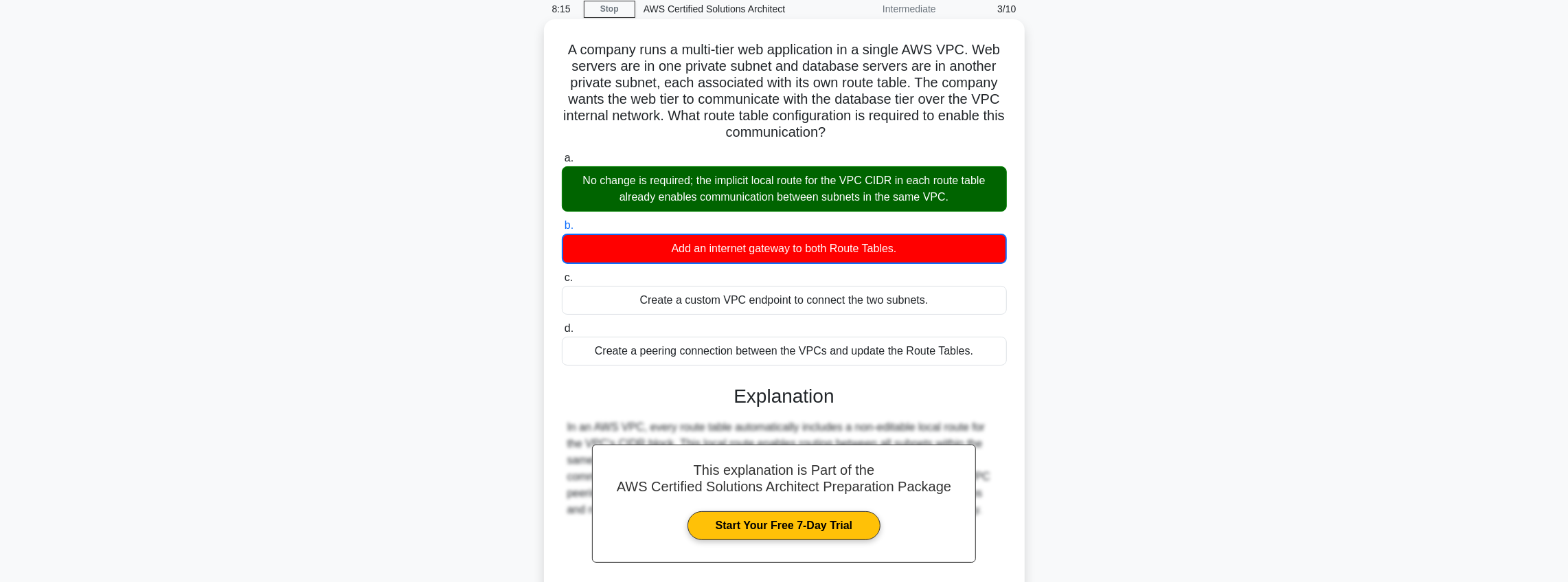
scroll to position [183, 0]
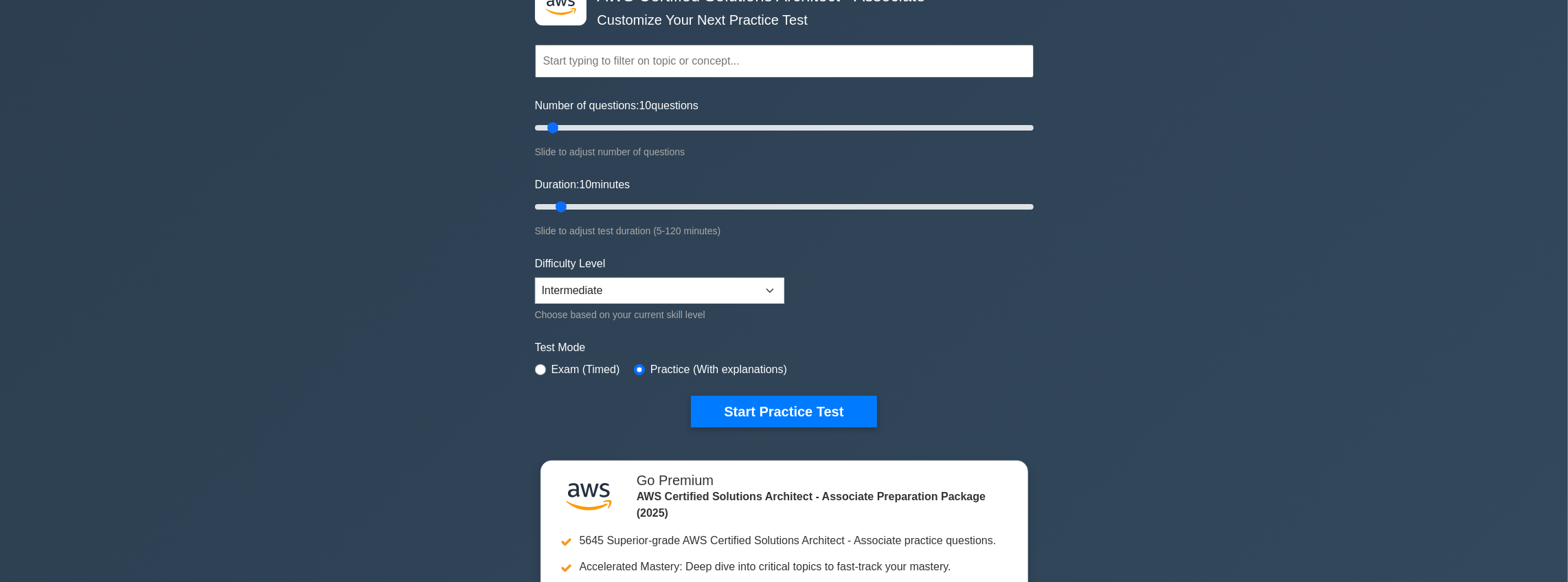
scroll to position [137, 0]
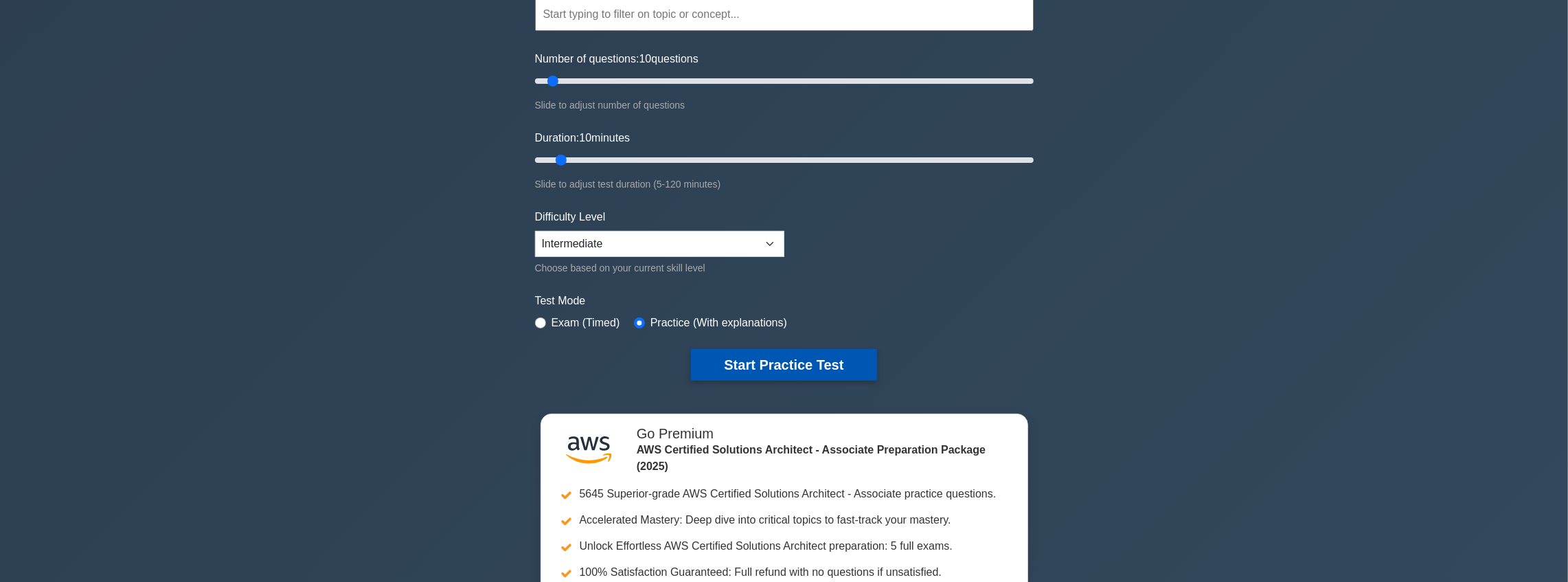
click at [773, 367] on button "Start Practice Test" at bounding box center [784, 364] width 185 height 31
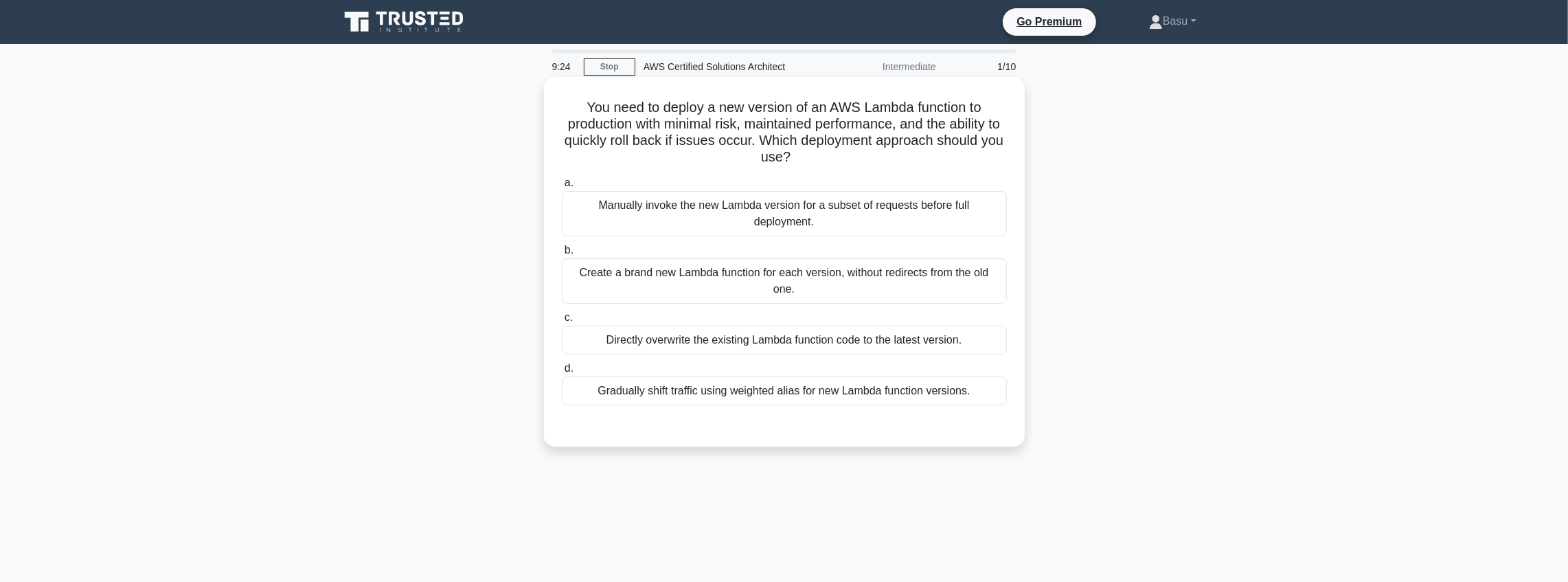
click at [754, 291] on div "Create a brand new Lambda function for each version, without redirects from the…" at bounding box center [784, 281] width 445 height 45
click at [562, 255] on input "b. Create a brand new Lambda function for each version, without redirects from …" at bounding box center [562, 250] width 0 height 9
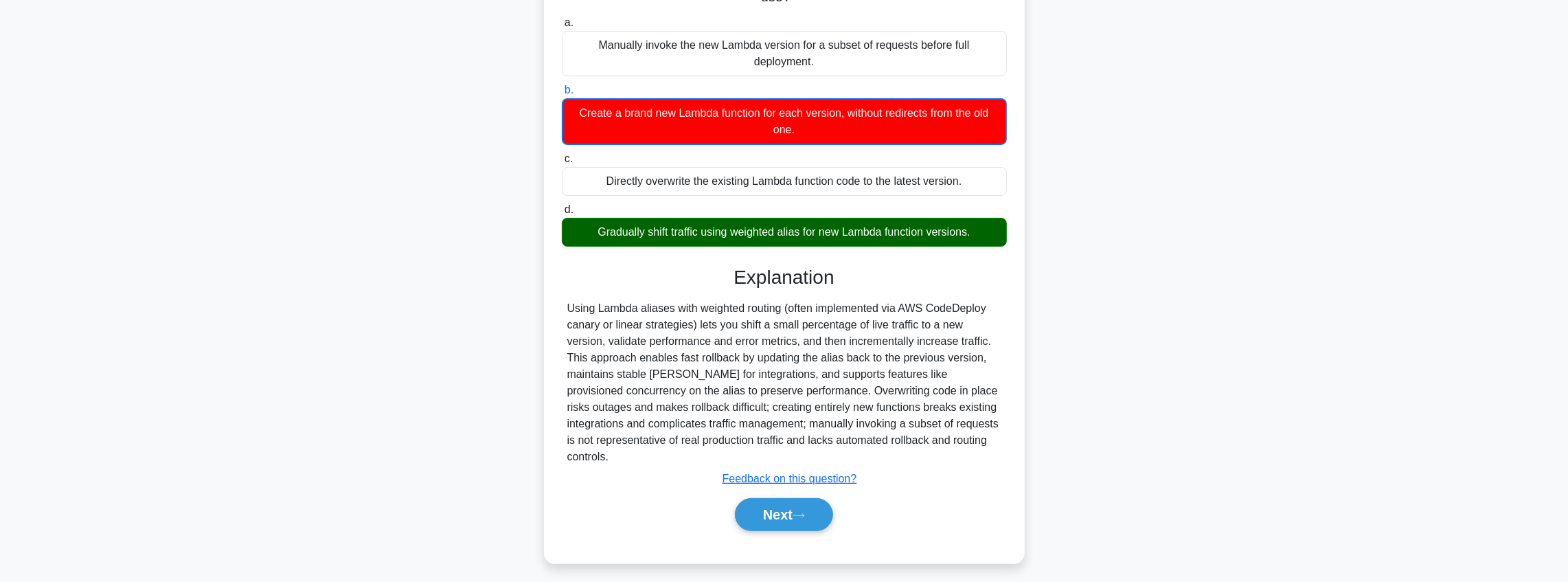
scroll to position [166, 0]
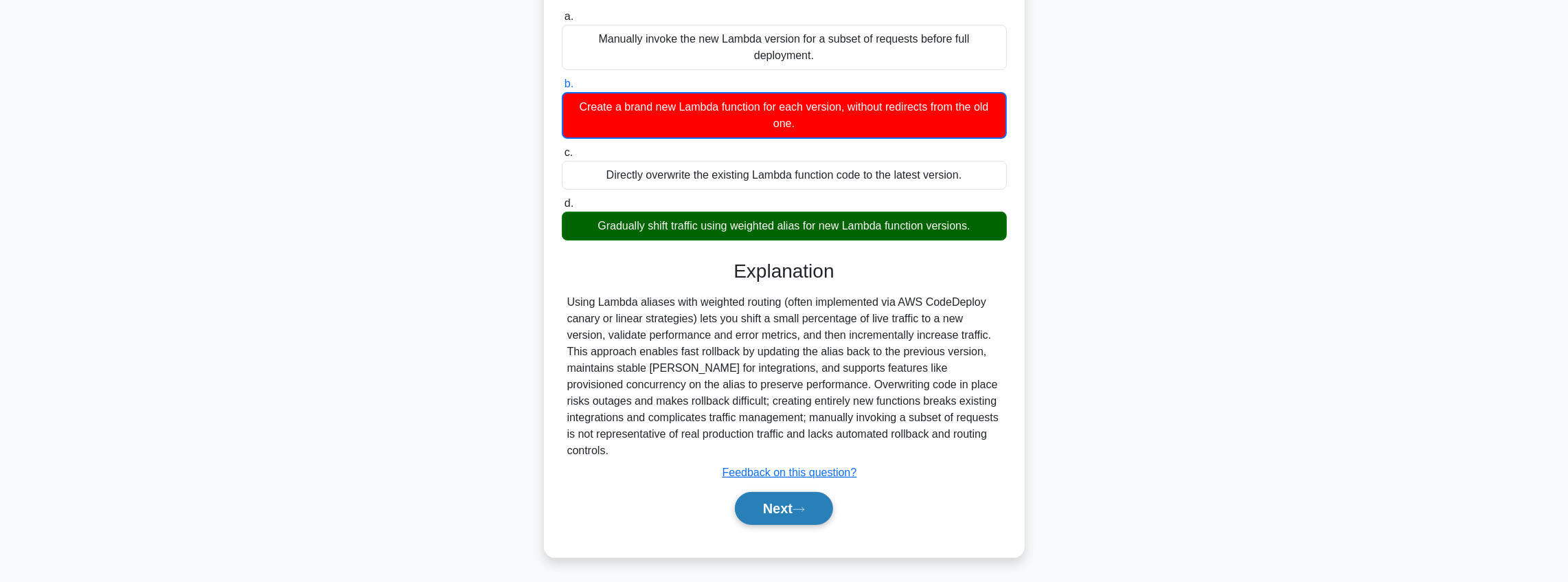
click at [767, 513] on button "Next" at bounding box center [784, 508] width 99 height 33
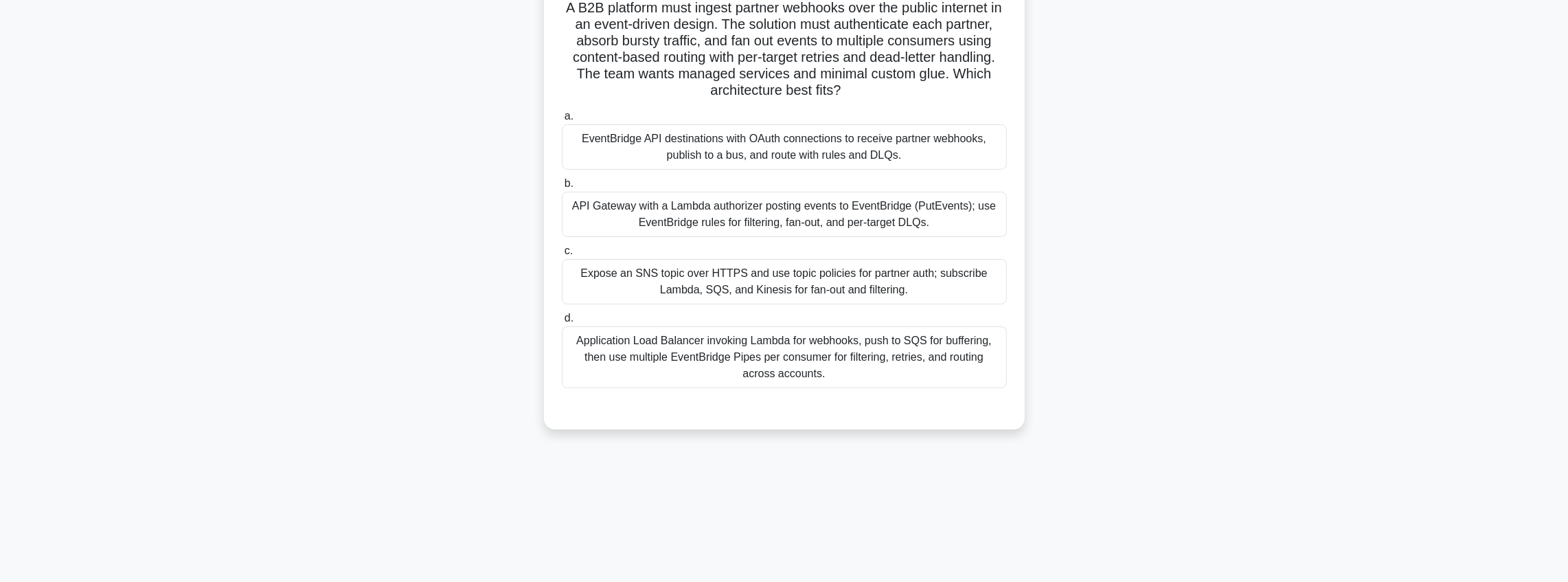
scroll to position [69, 0]
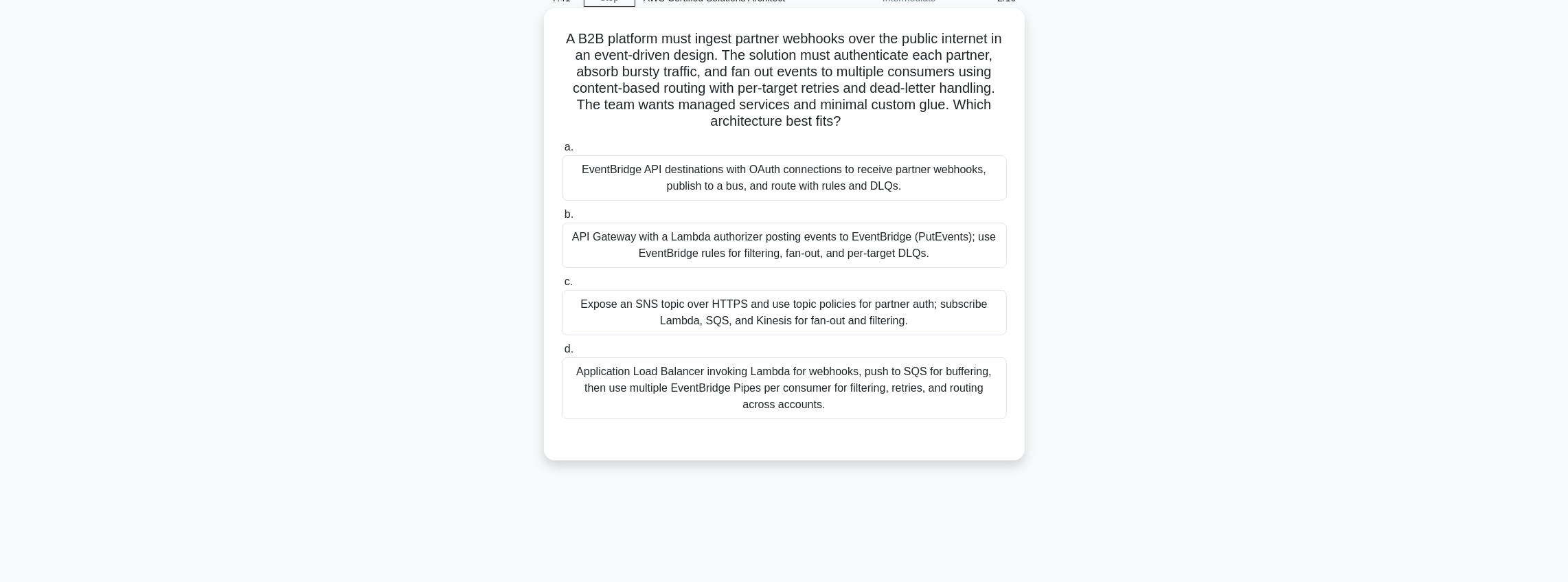
click at [773, 323] on div "Expose an SNS topic over HTTPS and use topic policies for partner auth; subscri…" at bounding box center [784, 313] width 445 height 45
click at [562, 287] on input "c. Expose an SNS topic over HTTPS and use topic policies for partner auth; subs…" at bounding box center [562, 282] width 0 height 9
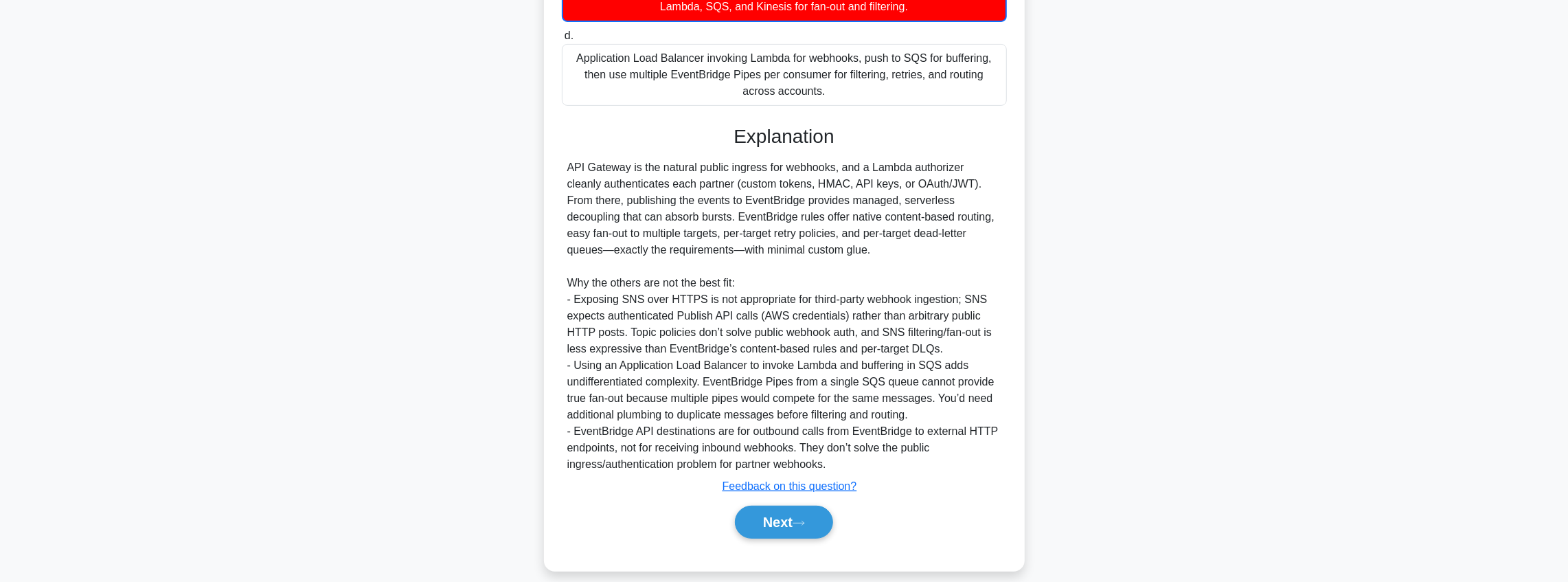
scroll to position [397, 0]
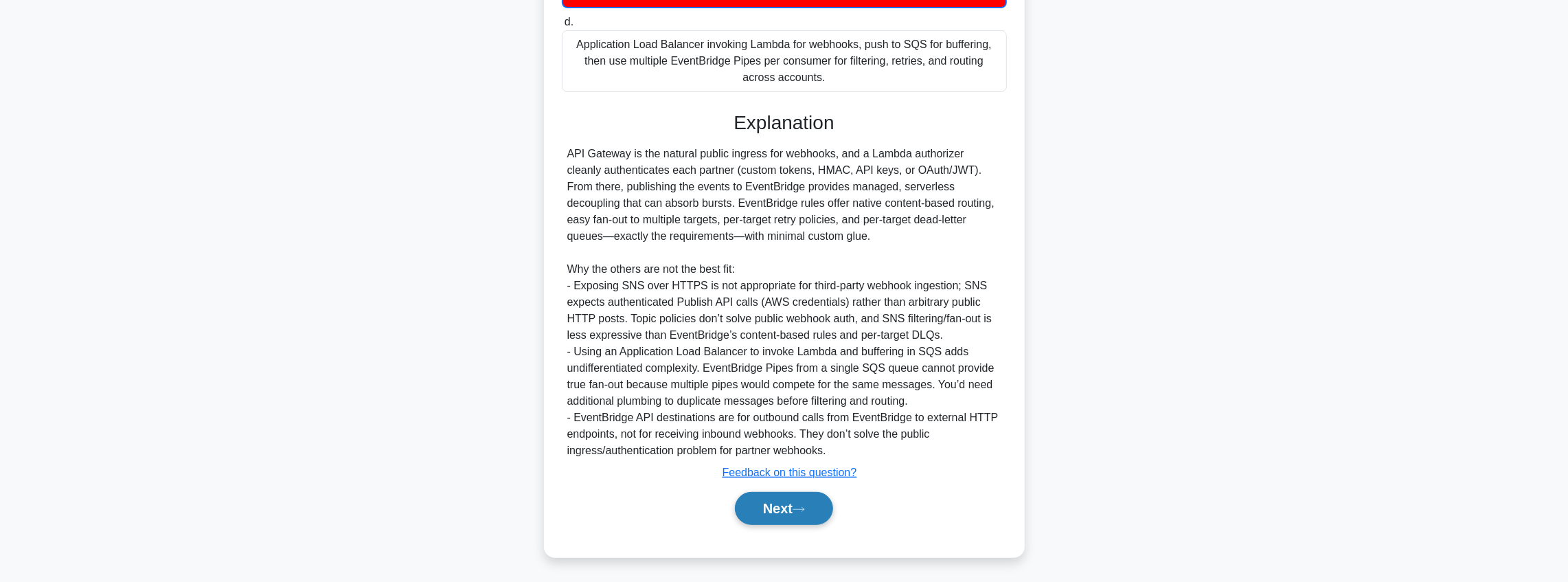
click at [805, 511] on icon at bounding box center [798, 510] width 12 height 7
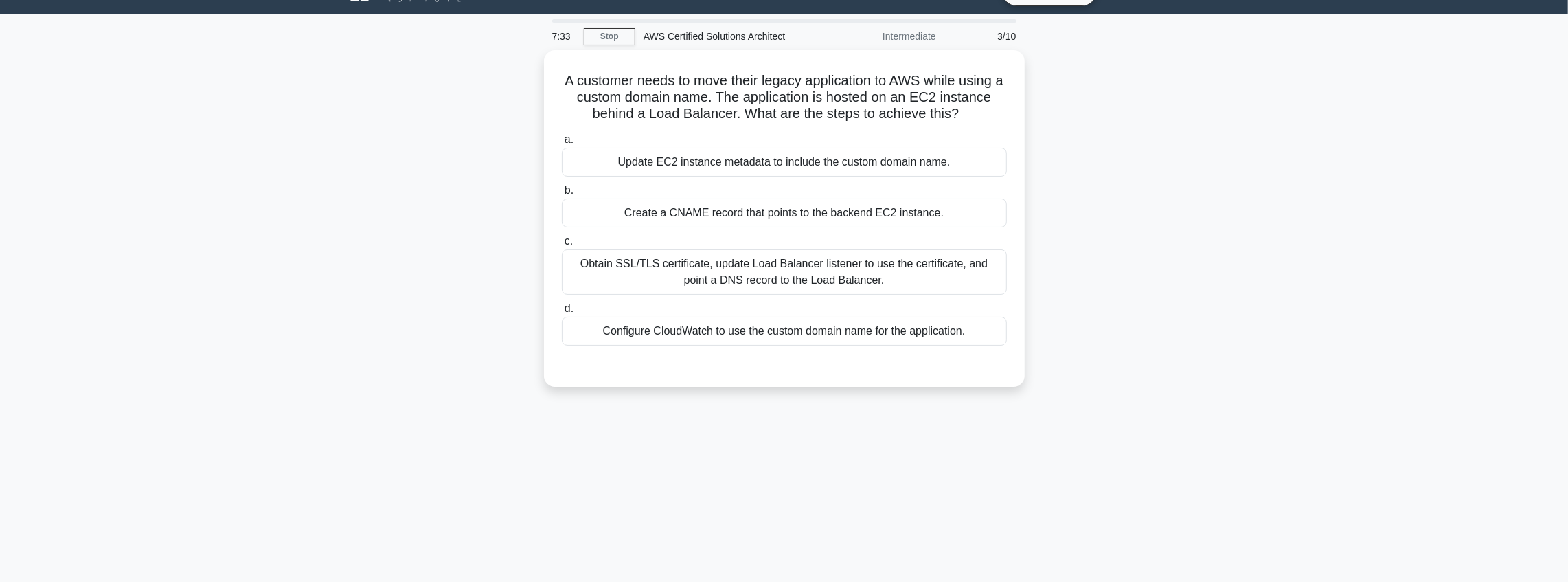
scroll to position [0, 0]
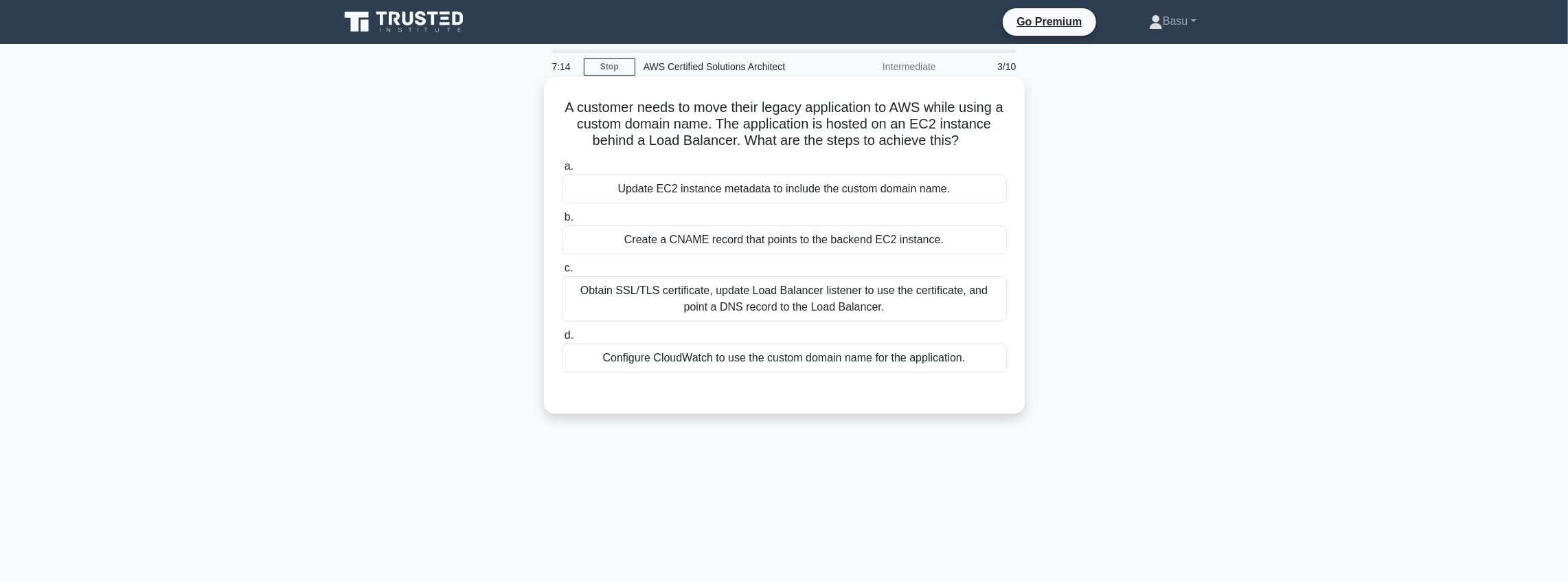
click at [760, 244] on div "Create a CNAME record that points to the backend EC2 instance." at bounding box center [784, 240] width 445 height 29
click at [562, 222] on input "b. Create a CNAME record that points to the backend EC2 instance." at bounding box center [562, 218] width 0 height 9
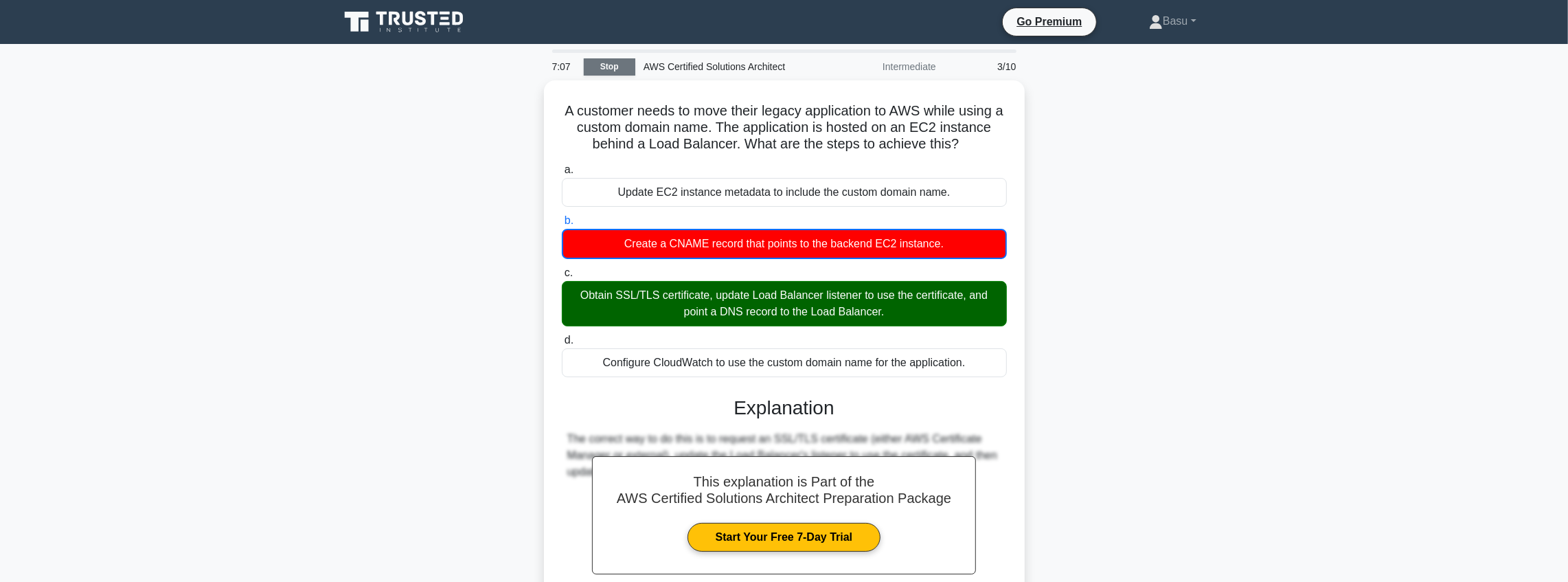
click at [616, 69] on link "Stop" at bounding box center [609, 67] width 52 height 18
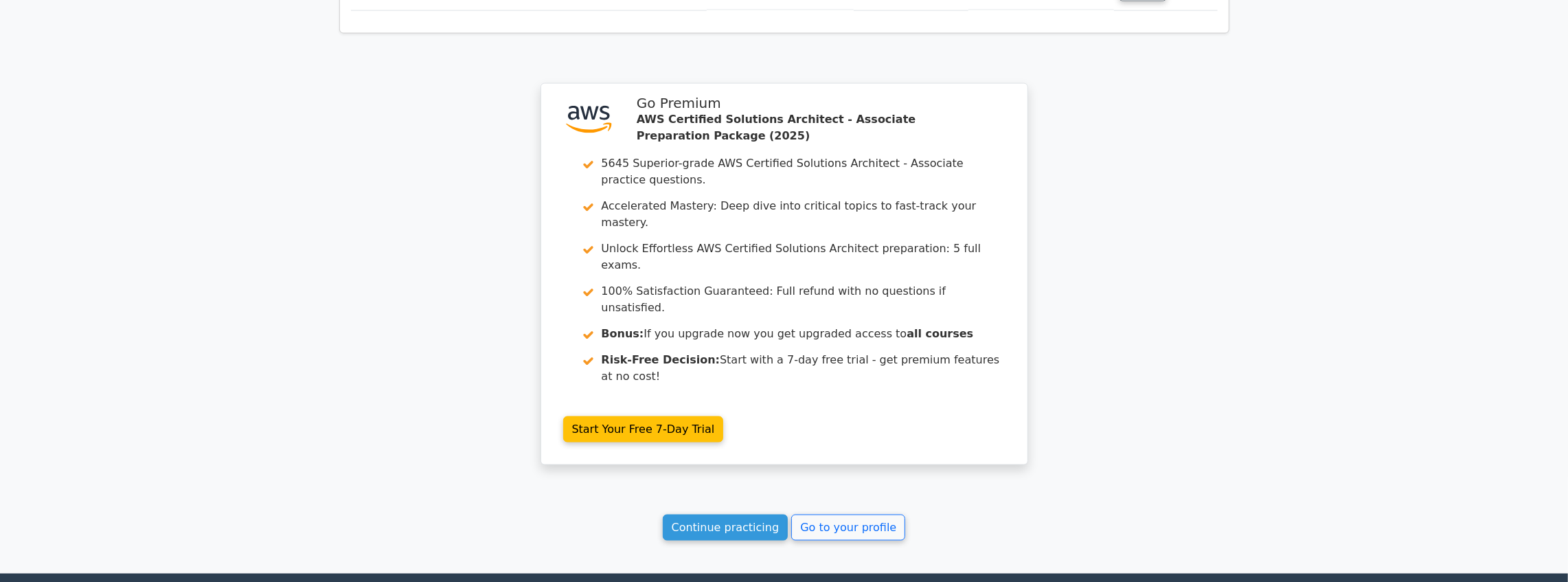
scroll to position [1801, 0]
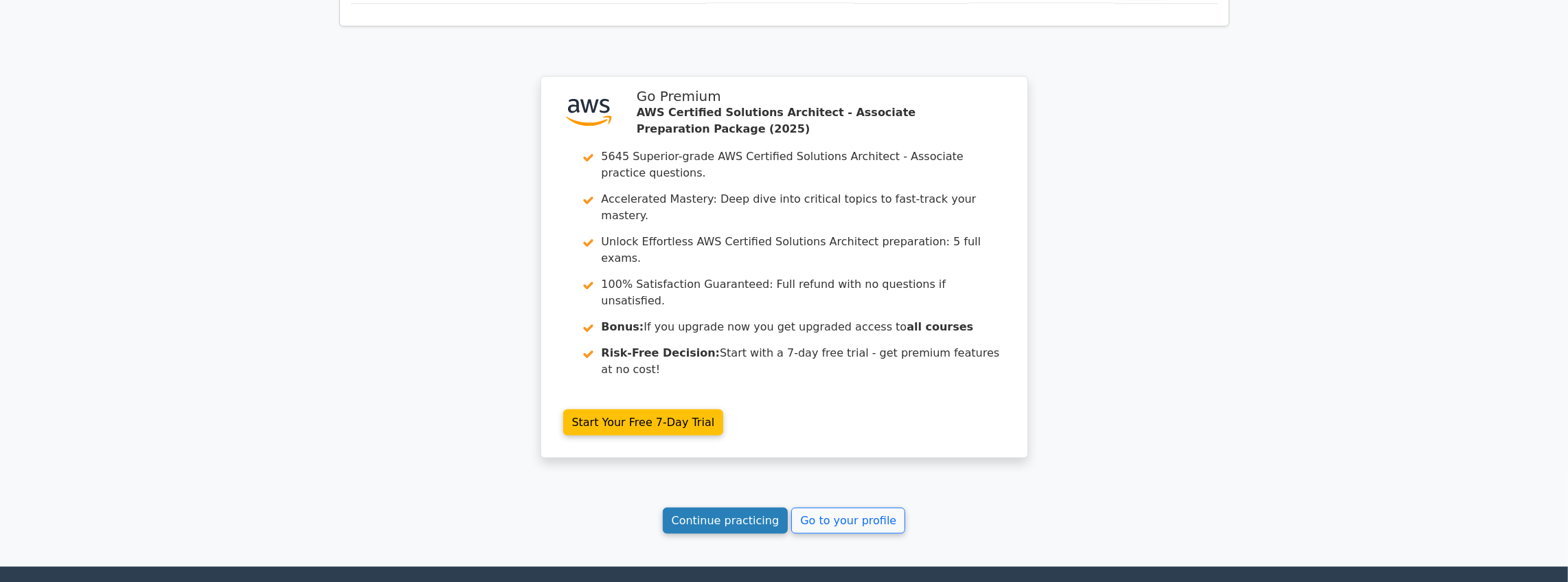
click at [746, 508] on link "Continue practicing" at bounding box center [726, 521] width 125 height 26
